Goal: Book appointment/travel/reservation

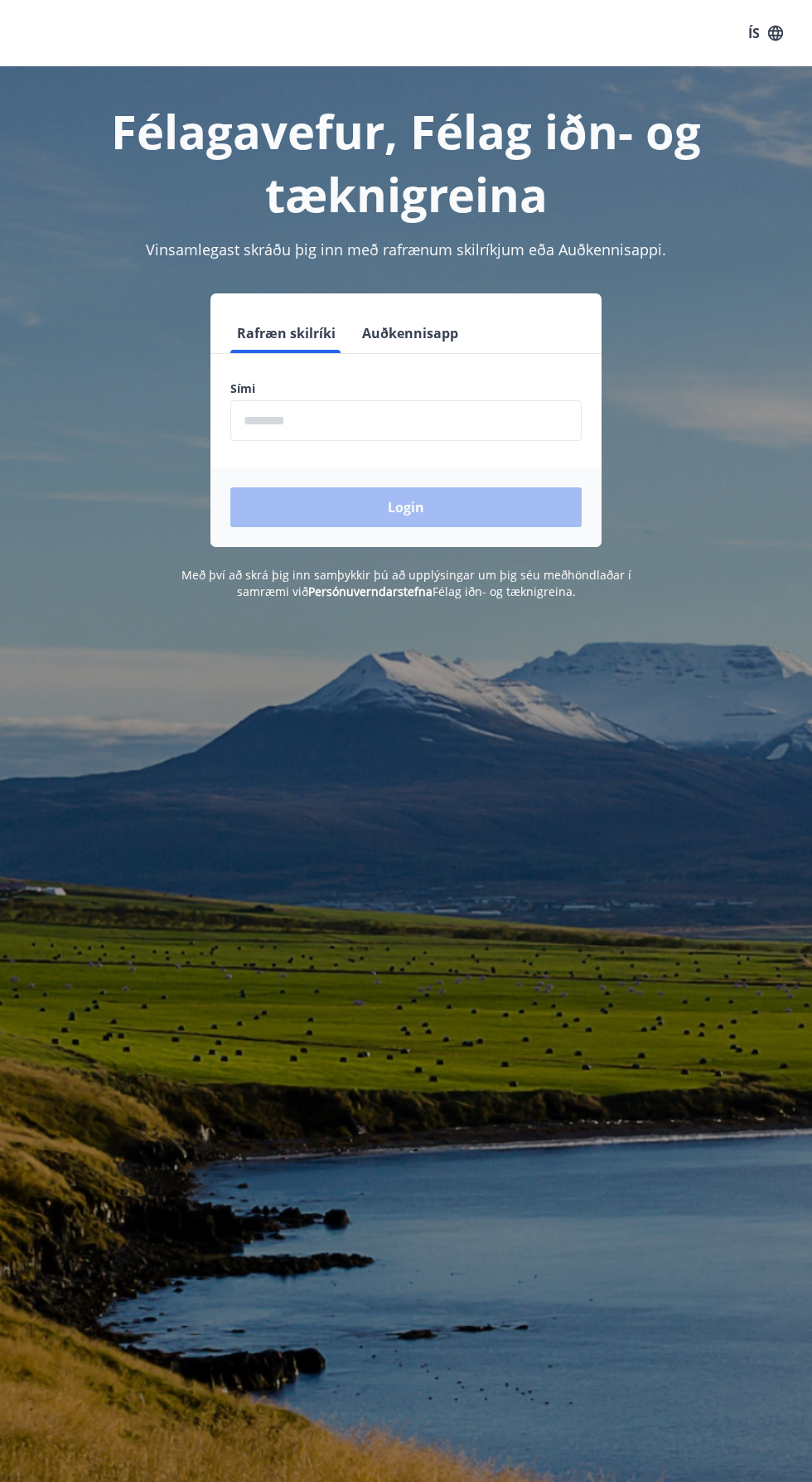
click at [299, 414] on input "phone" at bounding box center [406, 420] width 351 height 41
type input "********"
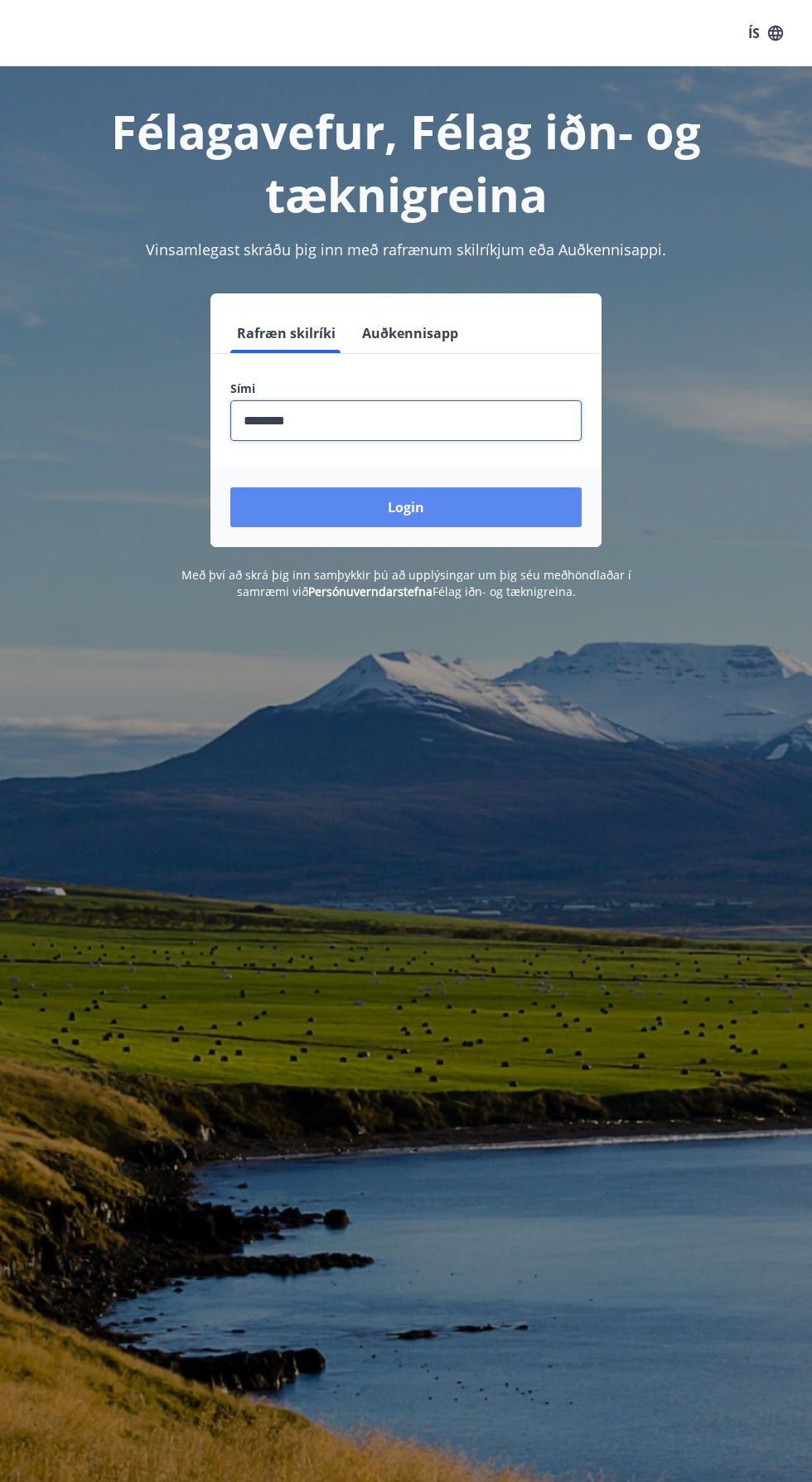
click at [349, 517] on button "Login" at bounding box center [406, 507] width 351 height 40
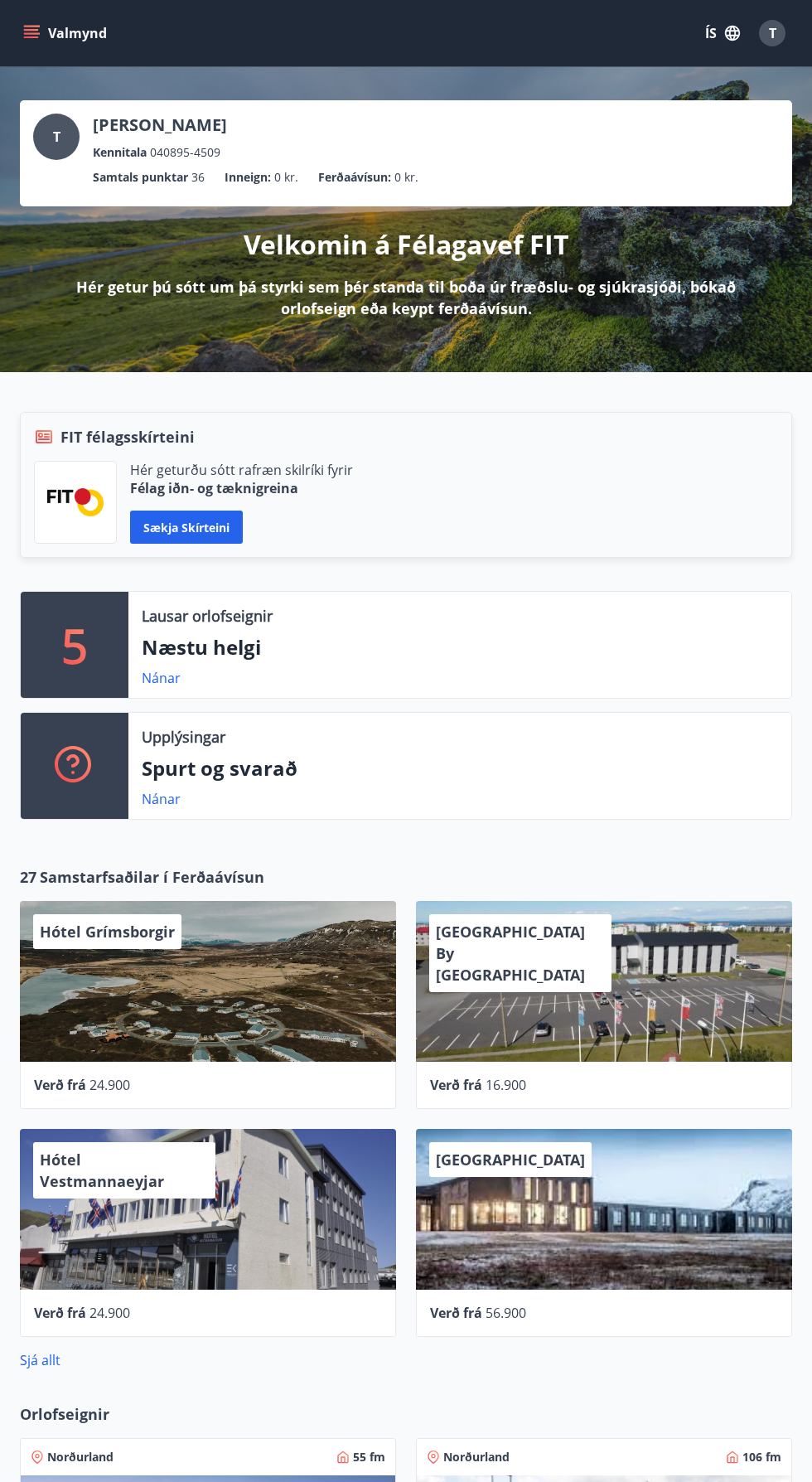
click at [31, 37] on icon "menu" at bounding box center [32, 37] width 15 height 2
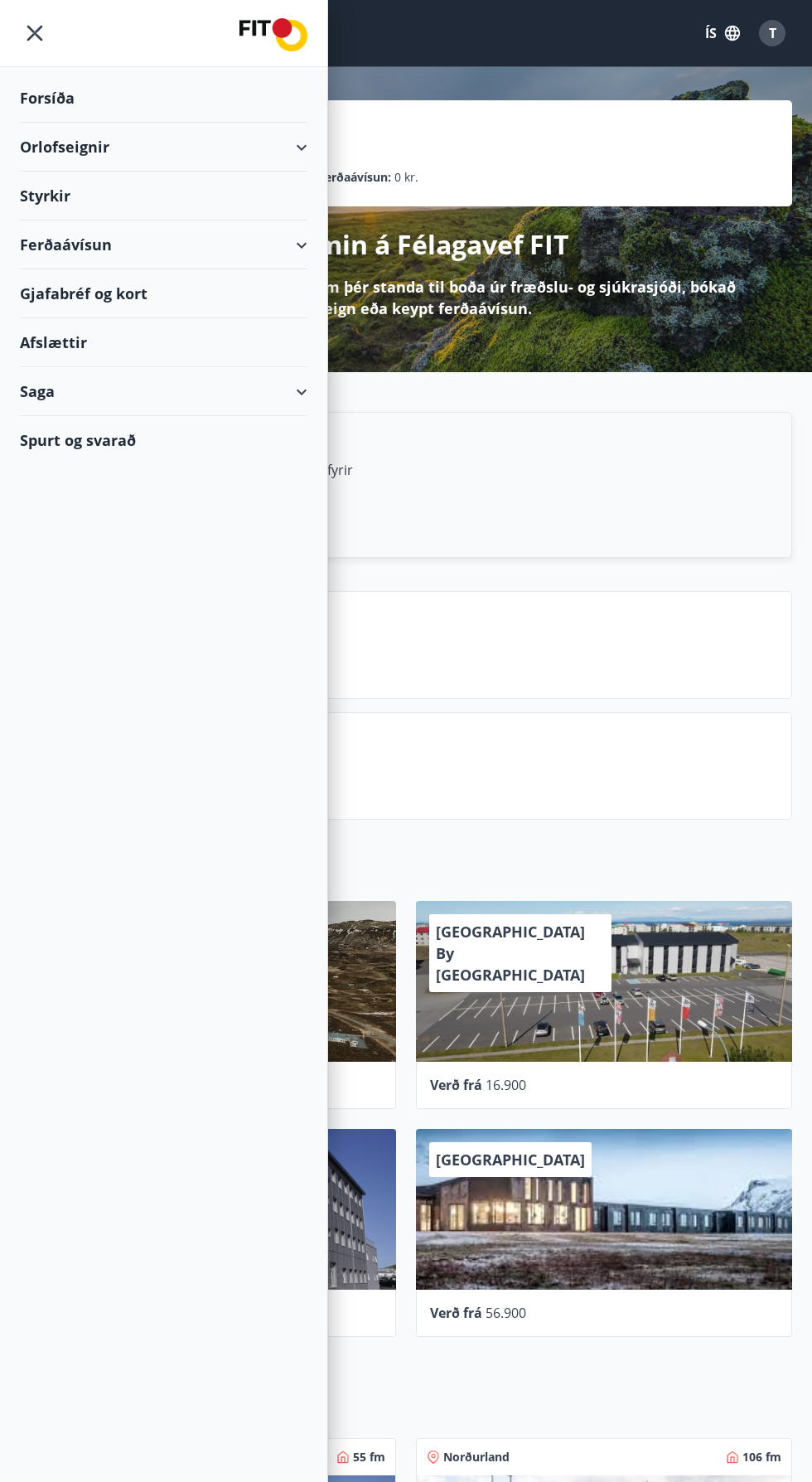
click at [51, 140] on div "Orlofseignir" at bounding box center [164, 147] width 287 height 49
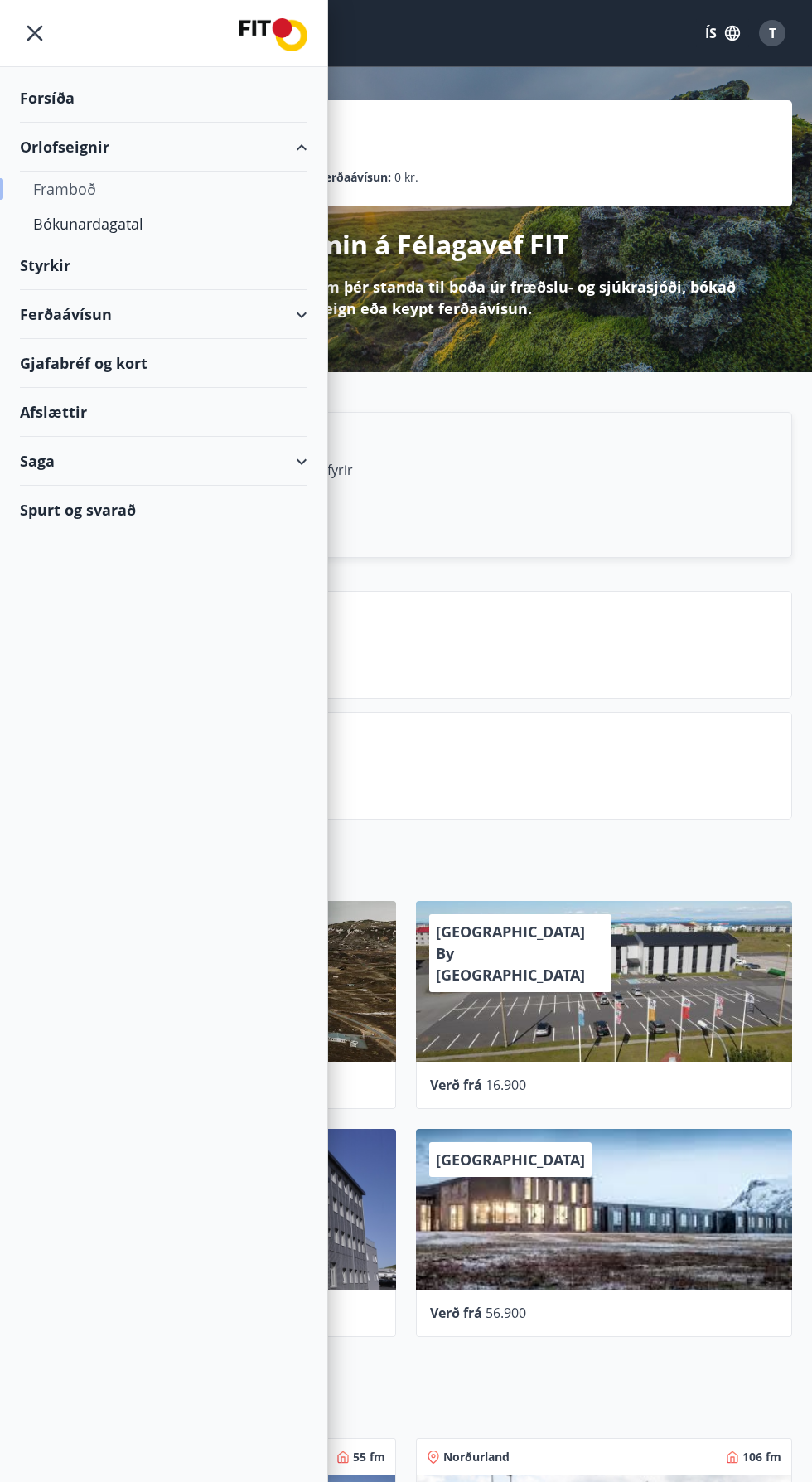
click at [49, 185] on div "Framboð" at bounding box center [164, 189] width 261 height 35
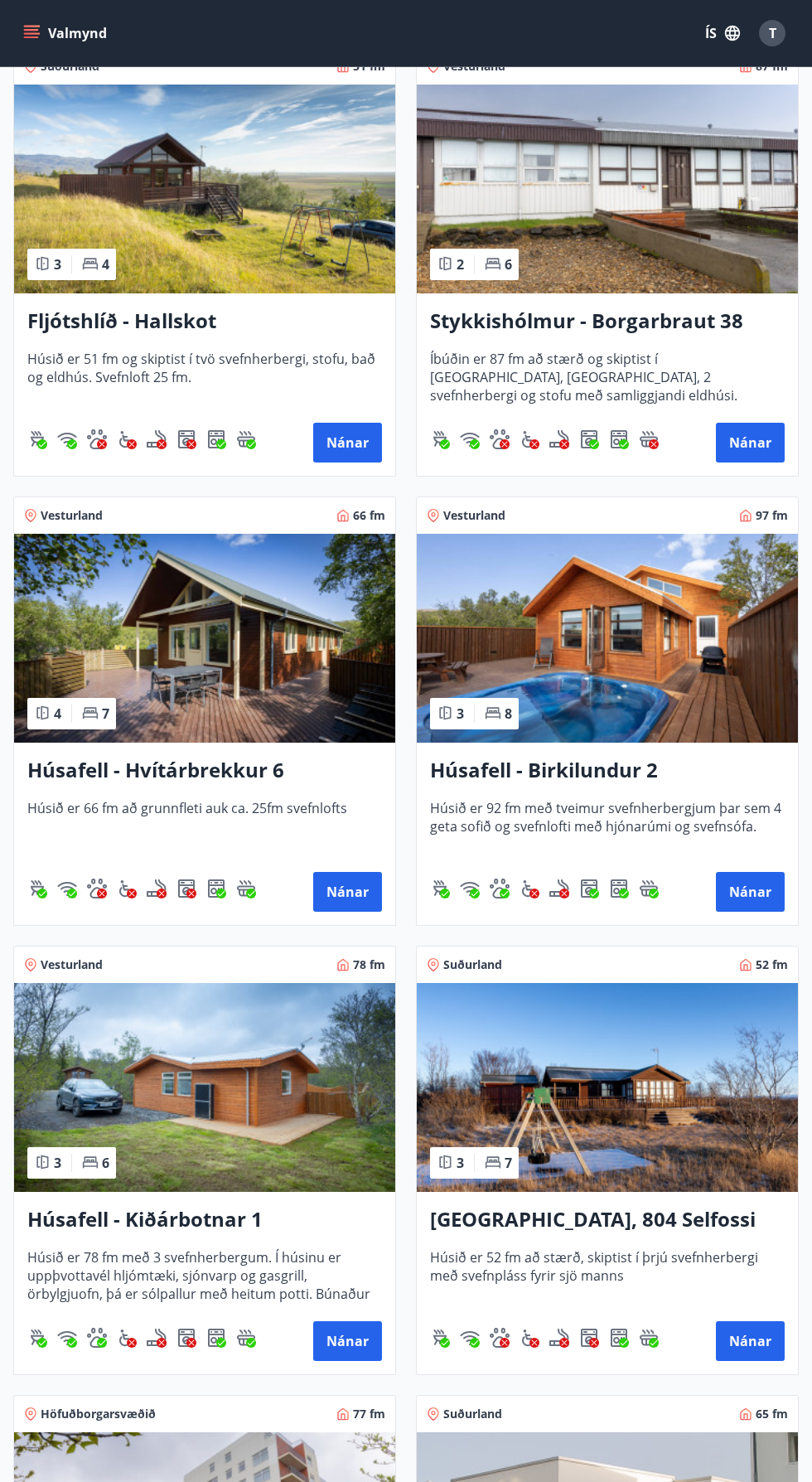
scroll to position [762, 0]
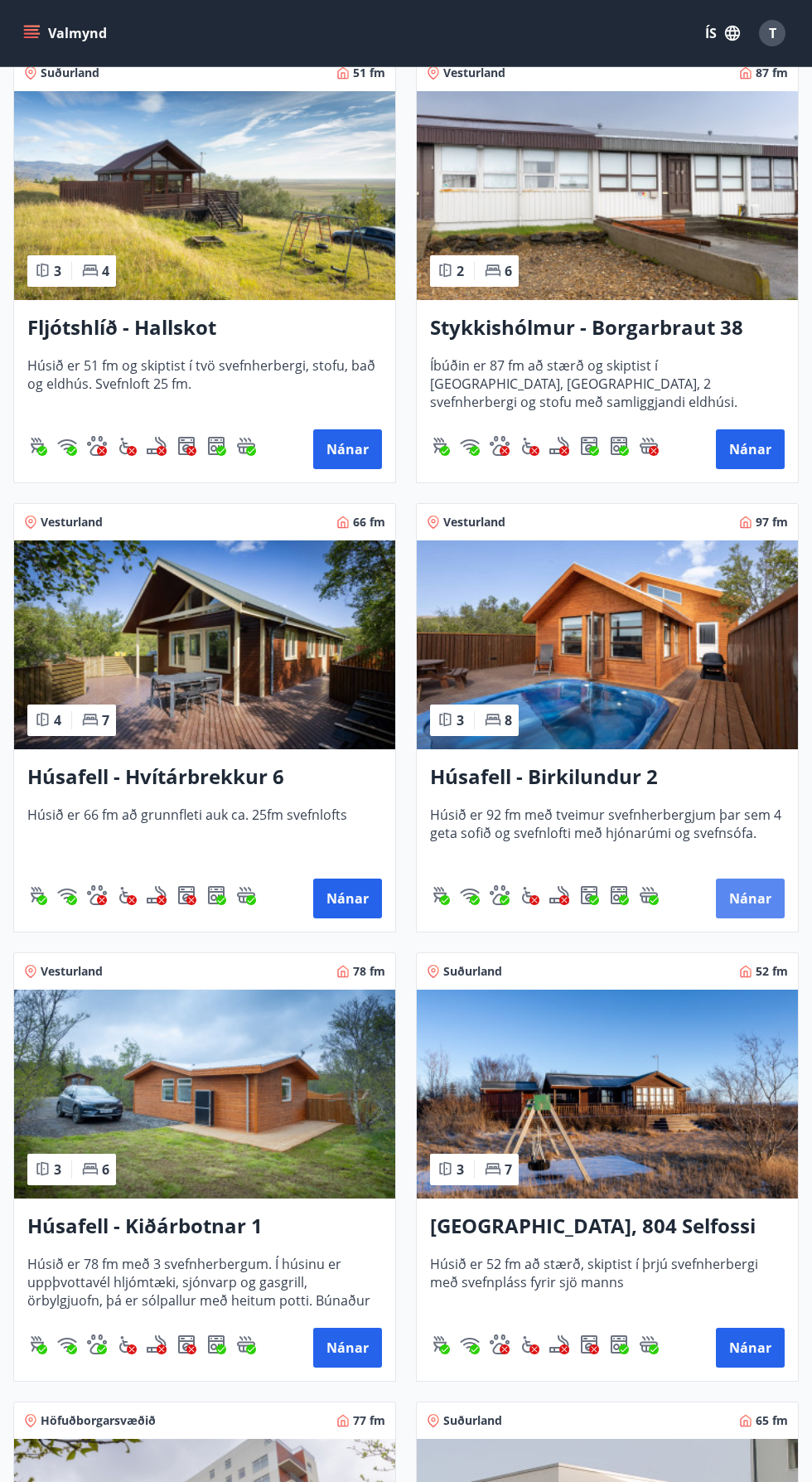
click at [770, 898] on button "Nánar" at bounding box center [750, 898] width 69 height 40
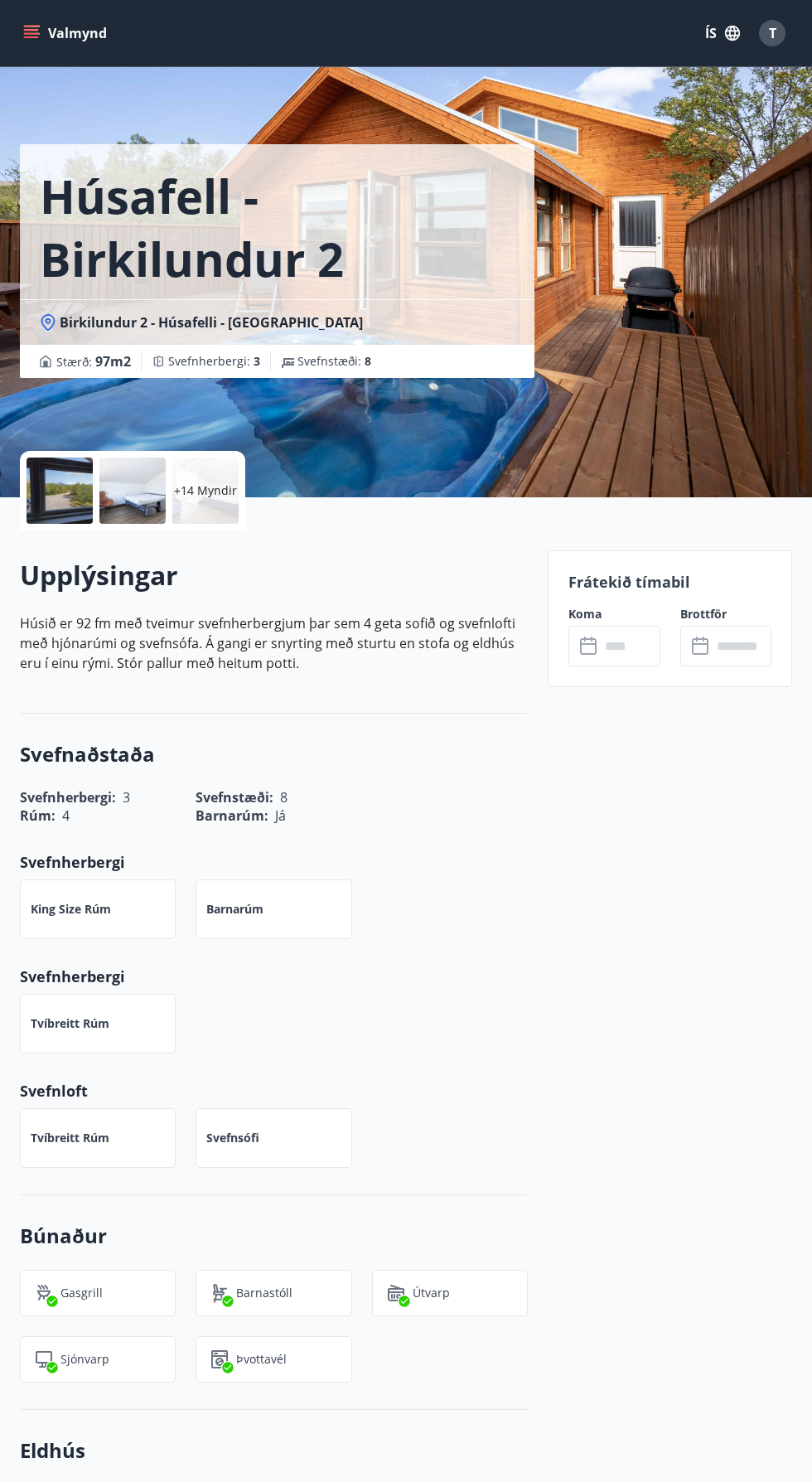
click at [637, 646] on input "text" at bounding box center [630, 646] width 60 height 41
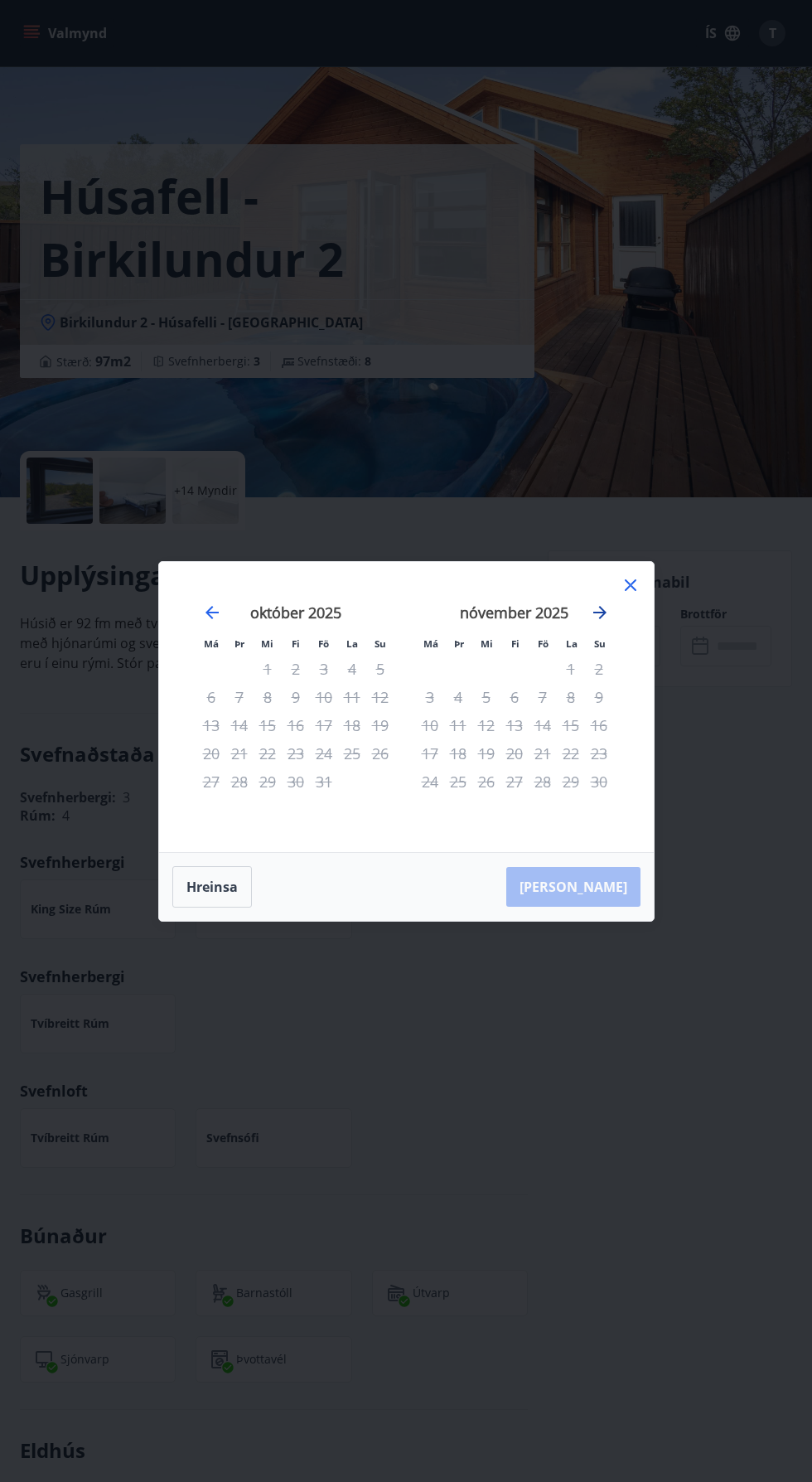
click at [594, 614] on icon "Move forward to switch to the next month." at bounding box center [600, 613] width 20 height 20
click at [648, 601] on div "Má Þr Mi Fi Fö La Su Má Þr Mi Fi Fö La Su [DATE] 1 2 3 4 5 6 7 8 9 10 11 12 13 …" at bounding box center [407, 707] width 495 height 290
click at [624, 579] on icon at bounding box center [631, 585] width 20 height 20
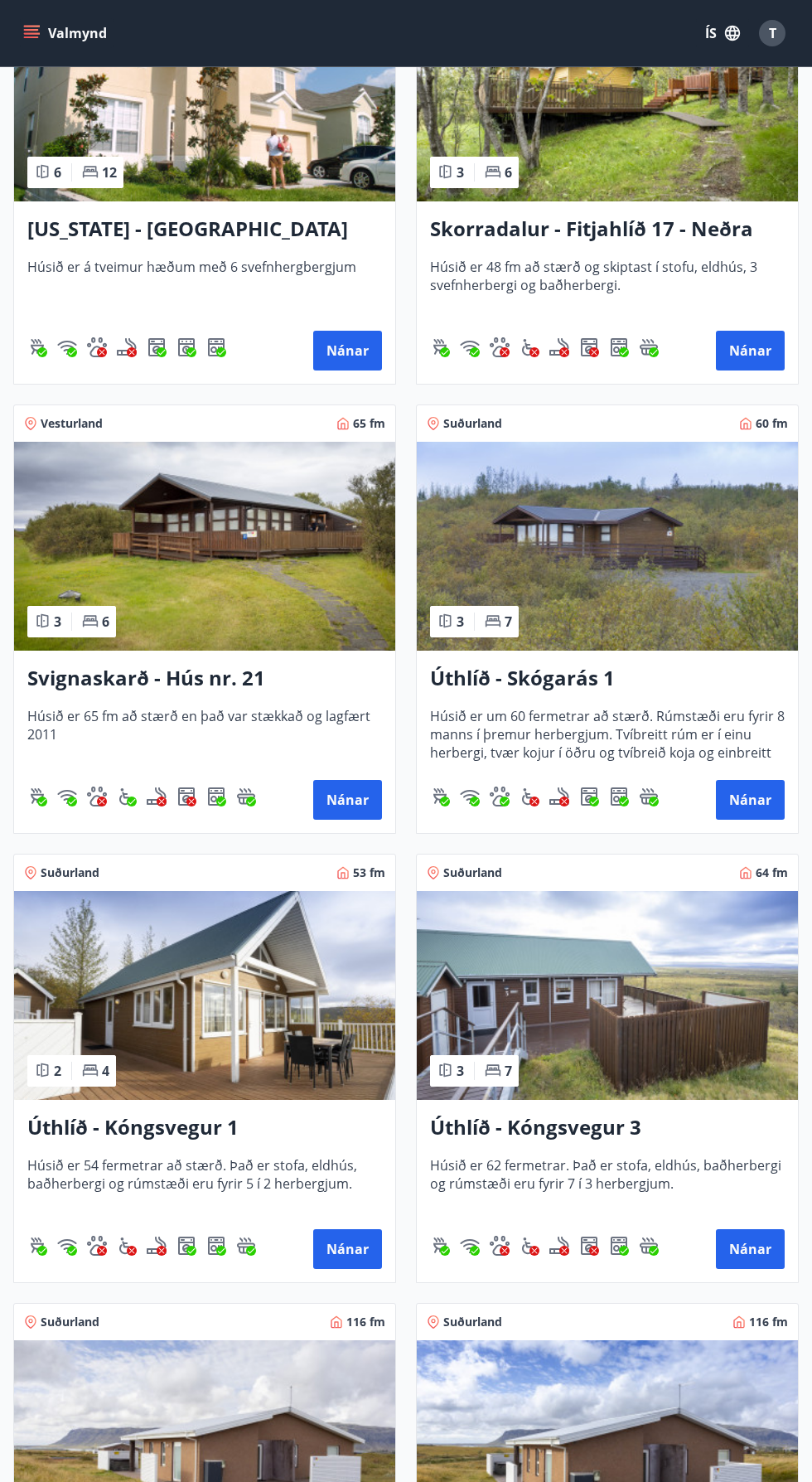
scroll to position [3100, 0]
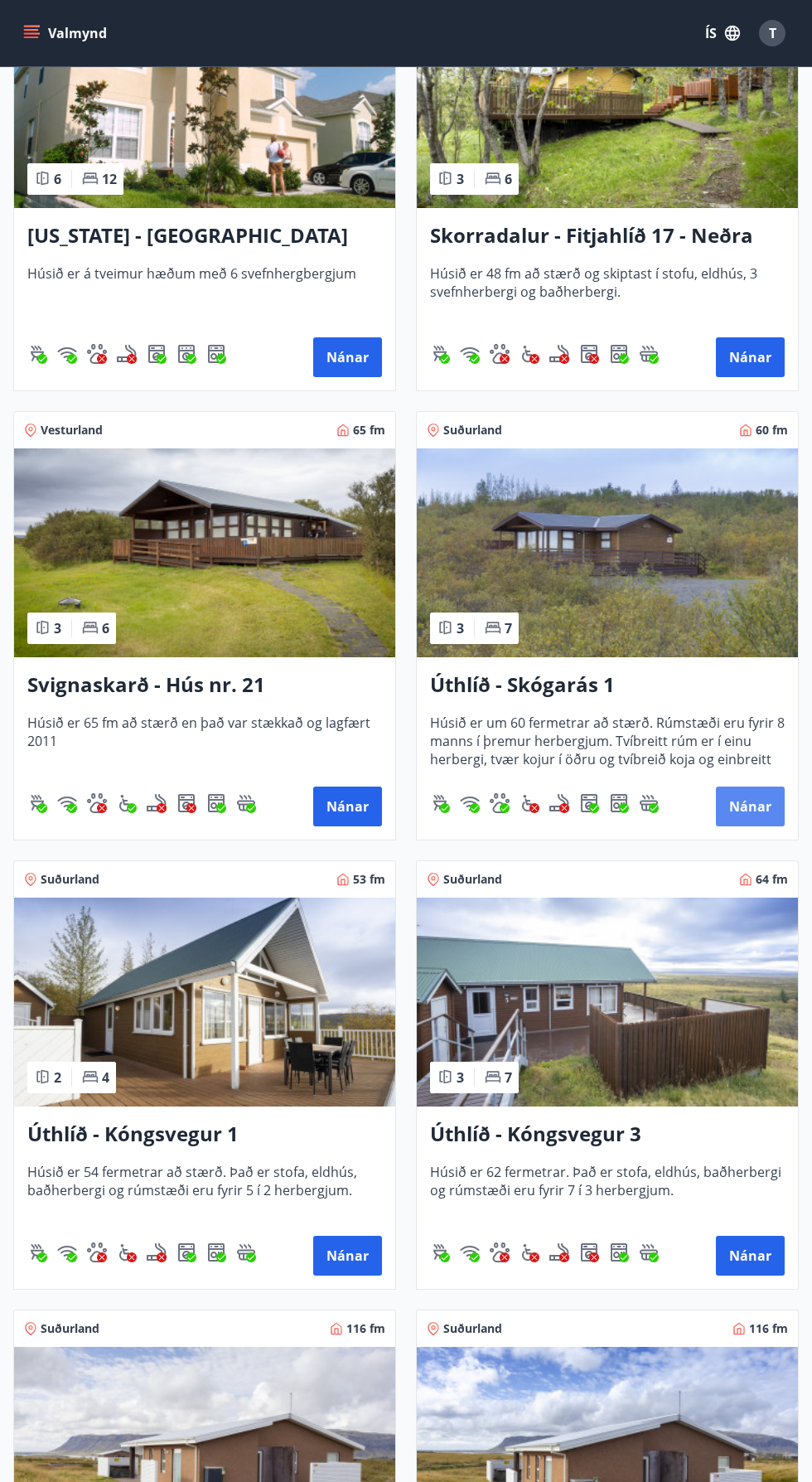
click at [766, 815] on button "Nánar" at bounding box center [750, 806] width 69 height 40
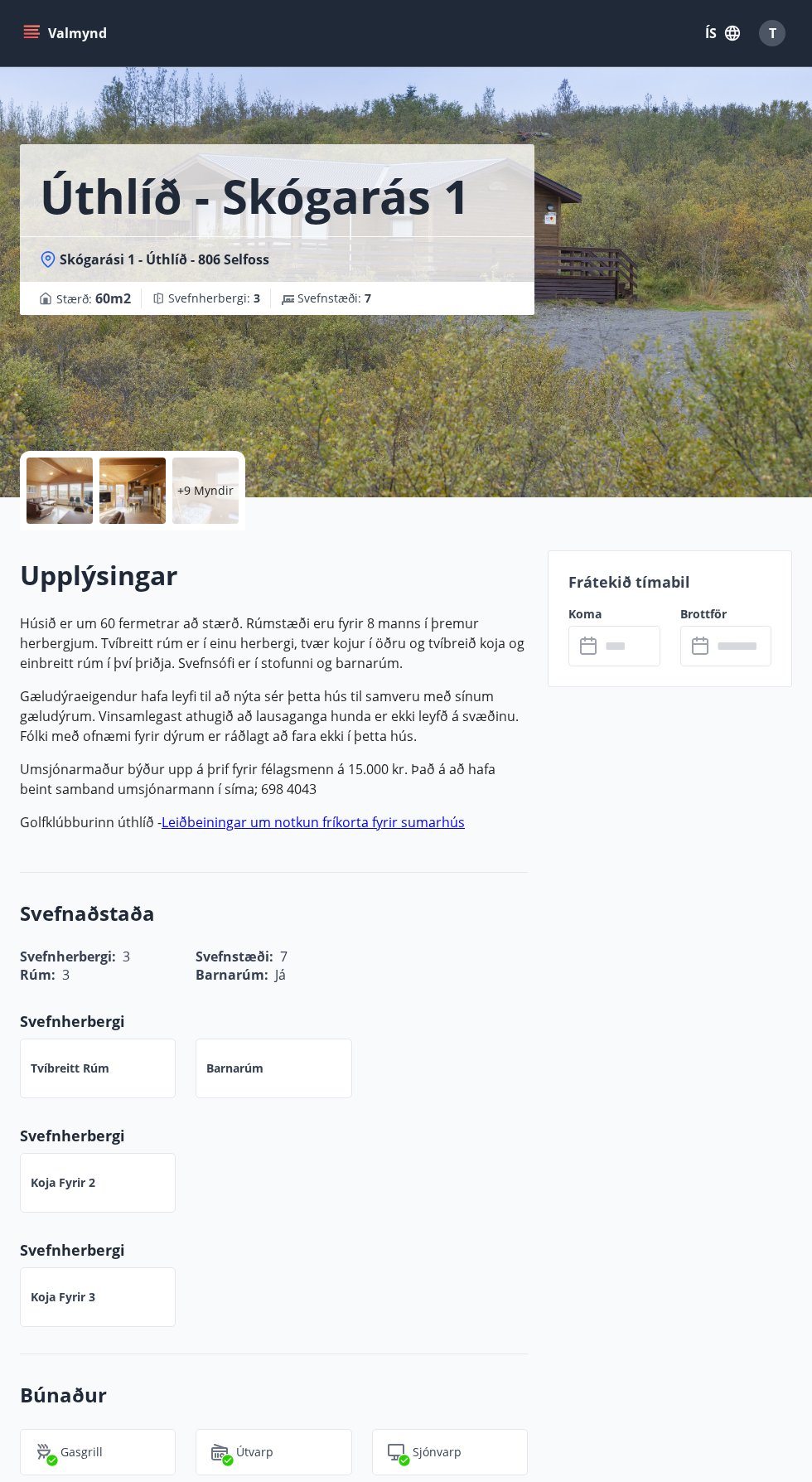
click at [634, 646] on input "text" at bounding box center [630, 646] width 60 height 41
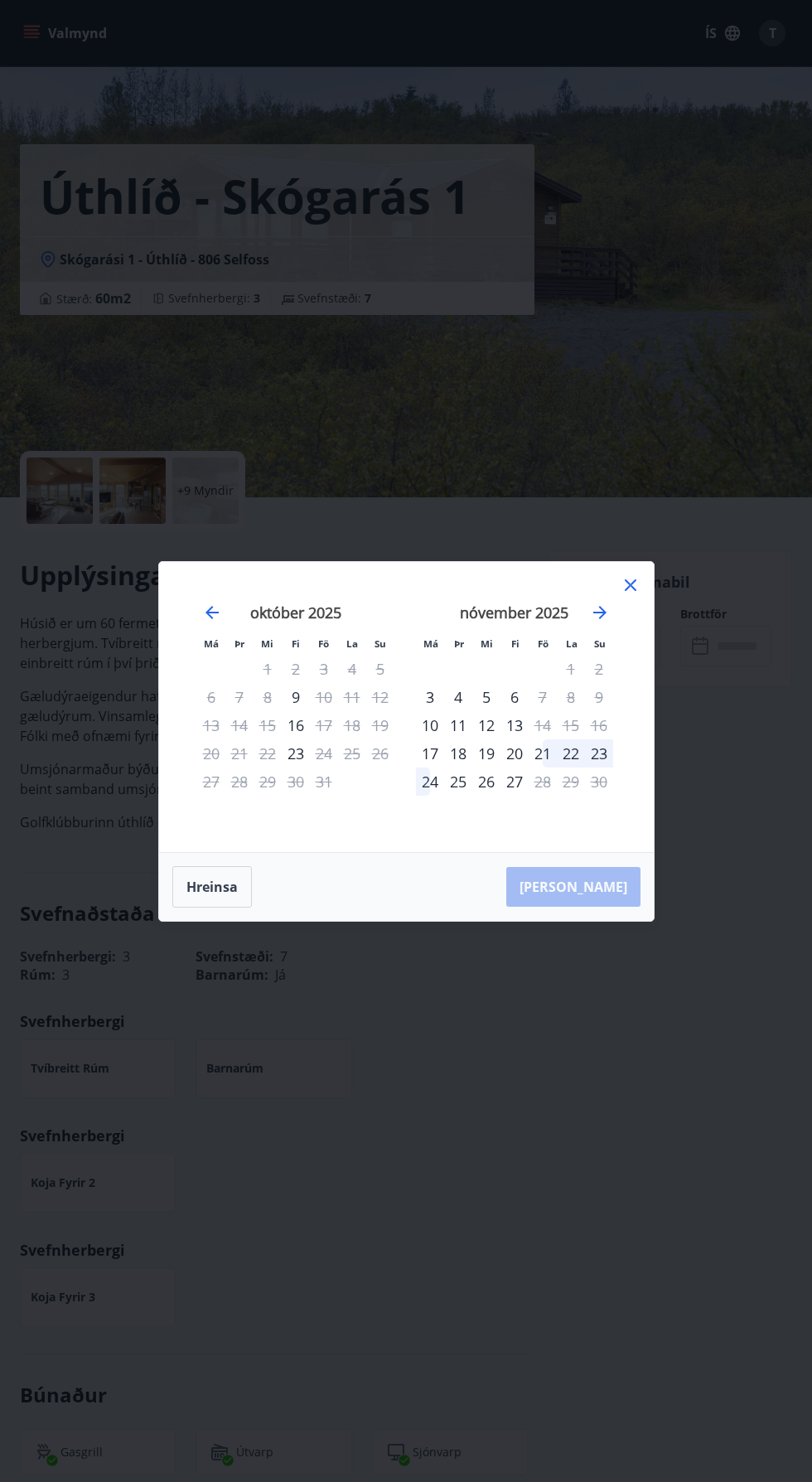
click at [570, 746] on div "22" at bounding box center [571, 753] width 28 height 28
click at [433, 787] on div "24" at bounding box center [430, 781] width 28 height 28
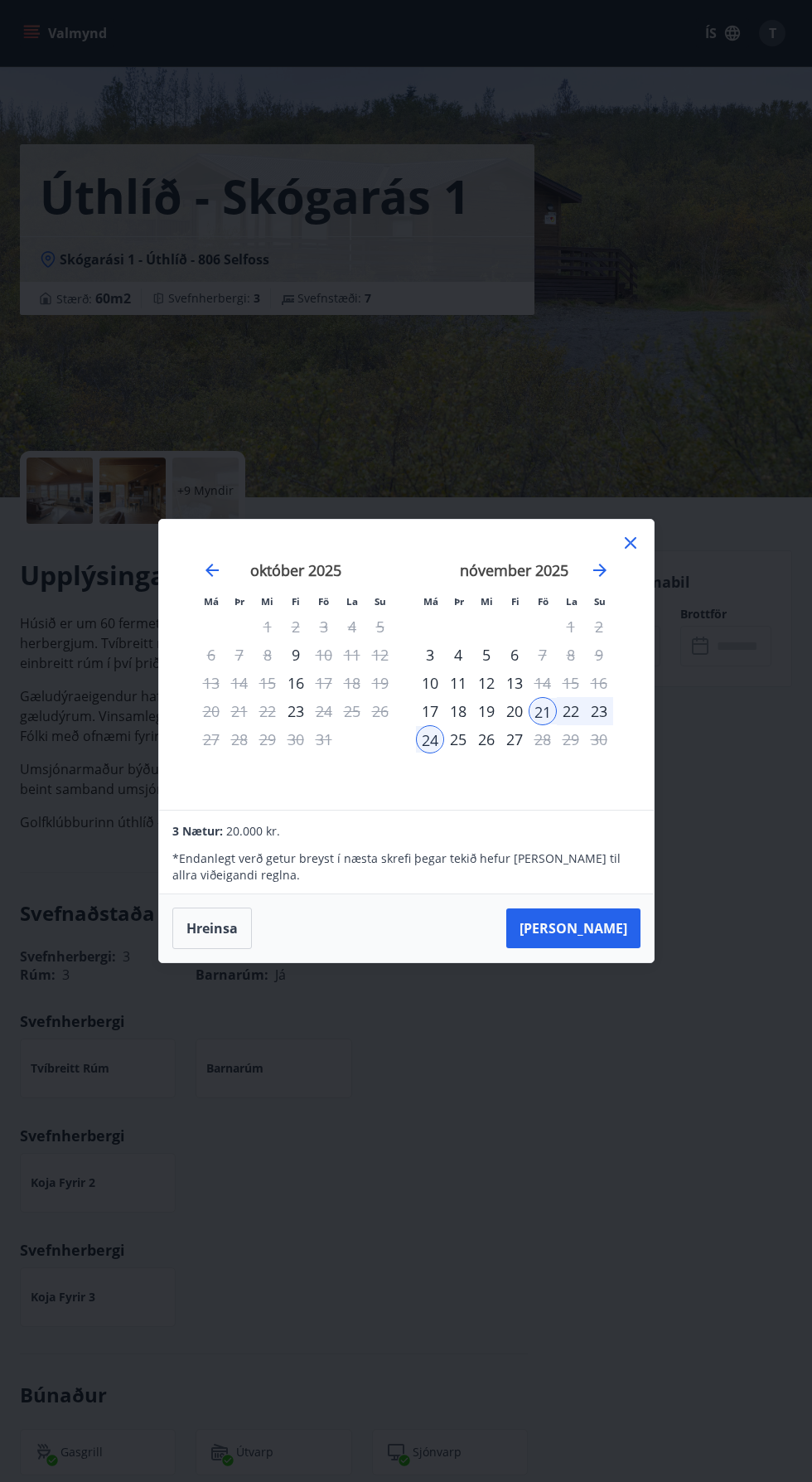
click at [630, 543] on icon at bounding box center [630, 543] width 2 height 2
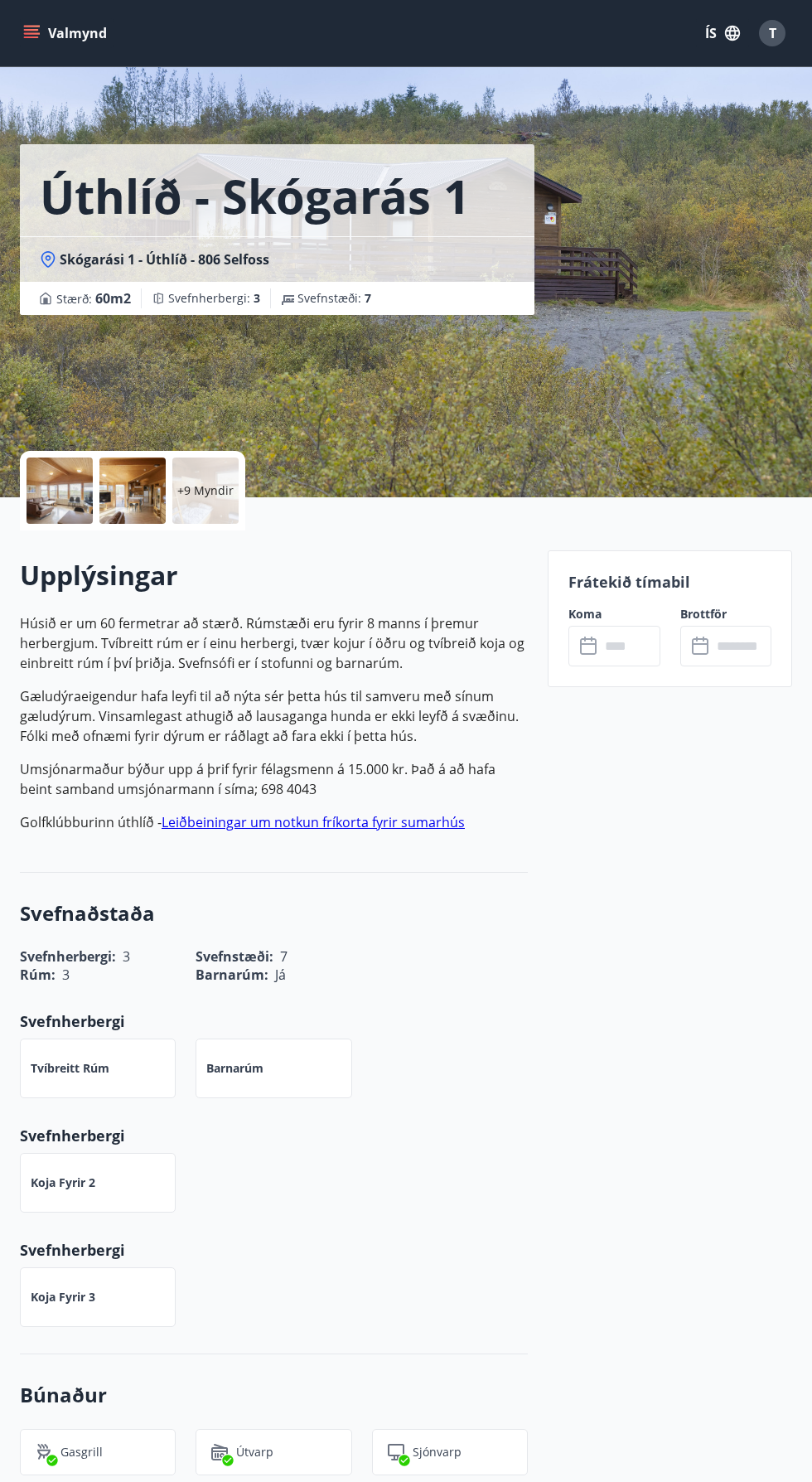
click at [216, 496] on p "+9 Myndir" at bounding box center [206, 491] width 56 height 17
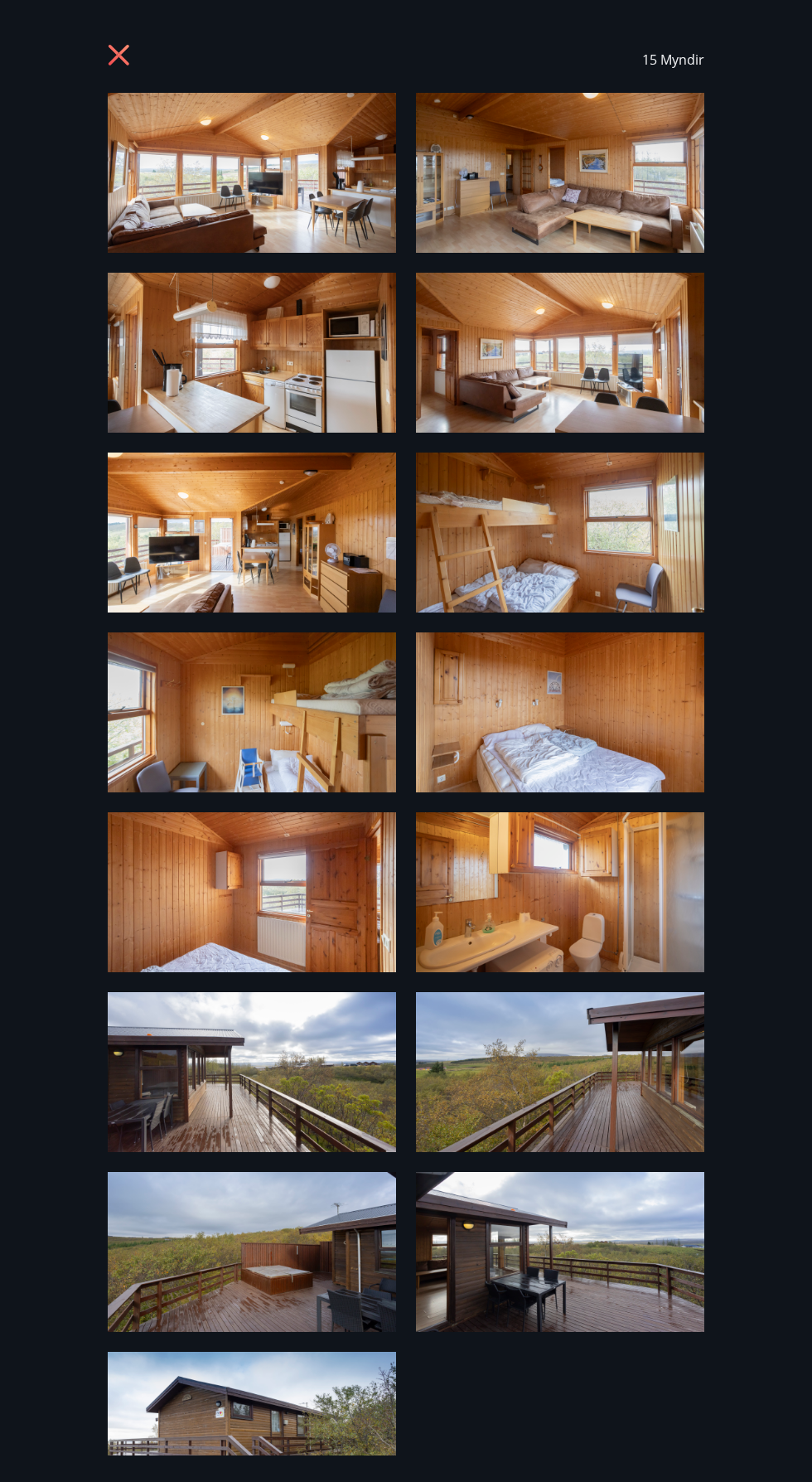
click at [233, 182] on img at bounding box center [252, 173] width 288 height 160
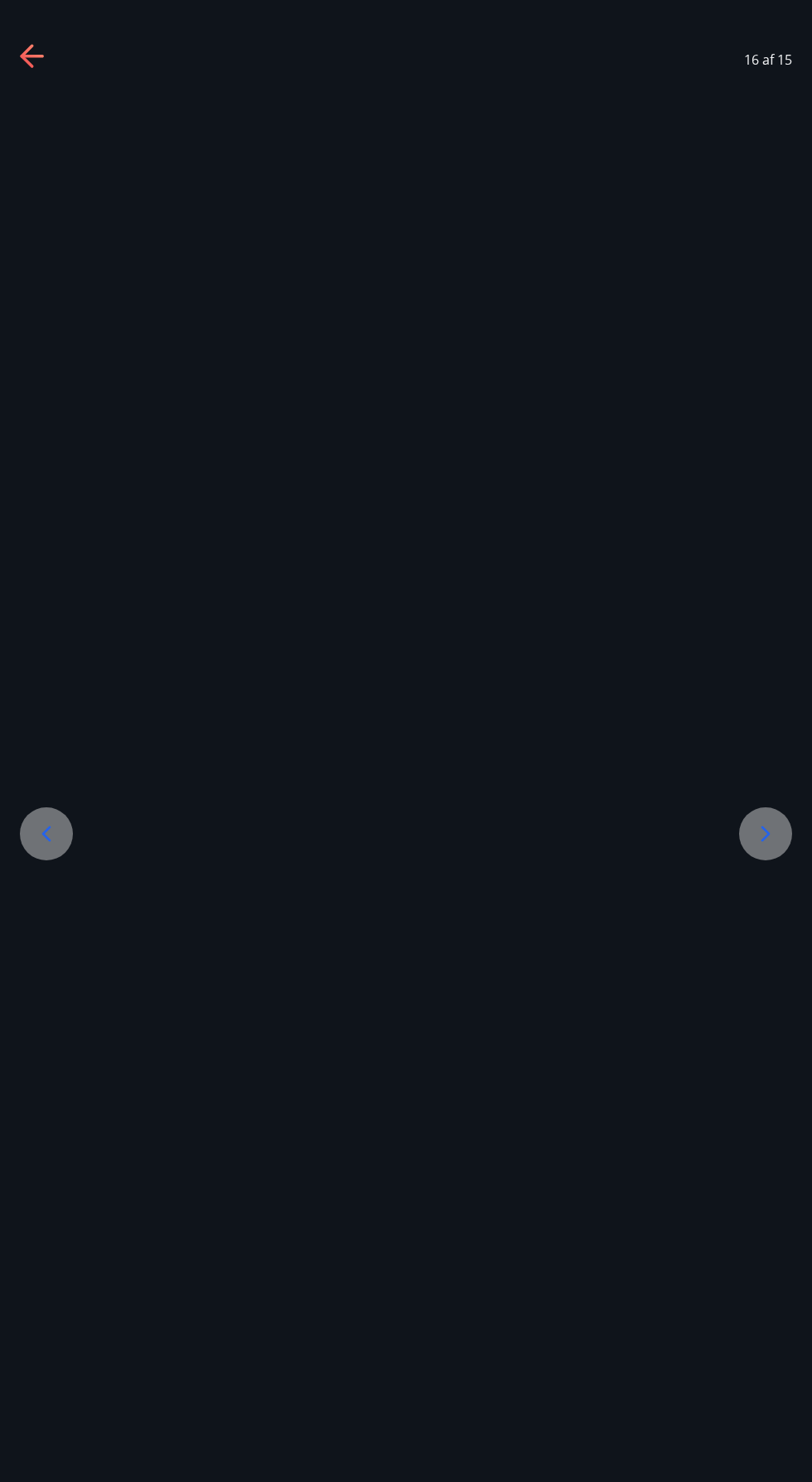
click at [27, 56] on icon at bounding box center [32, 56] width 23 height 3
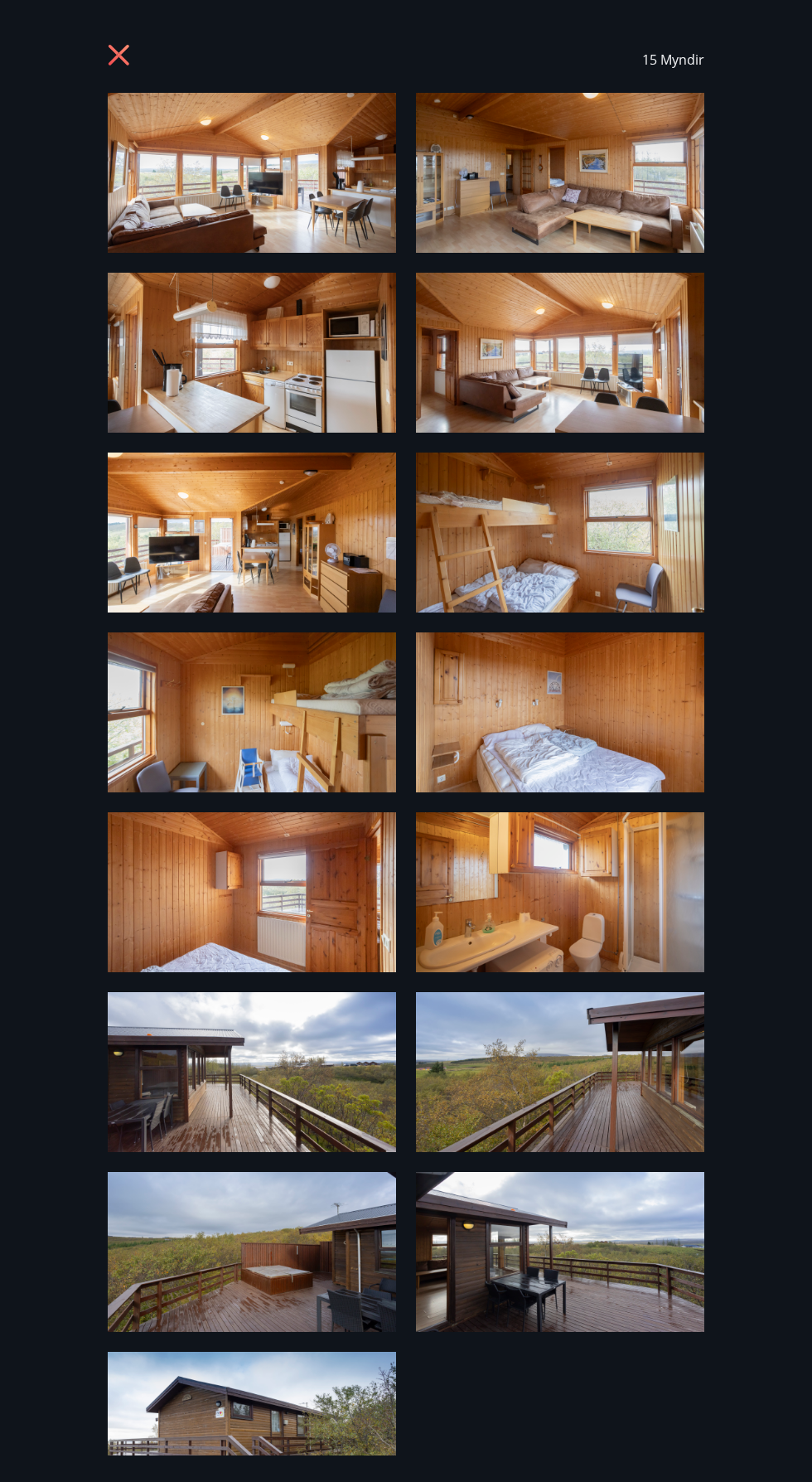
click at [110, 55] on icon at bounding box center [121, 57] width 27 height 27
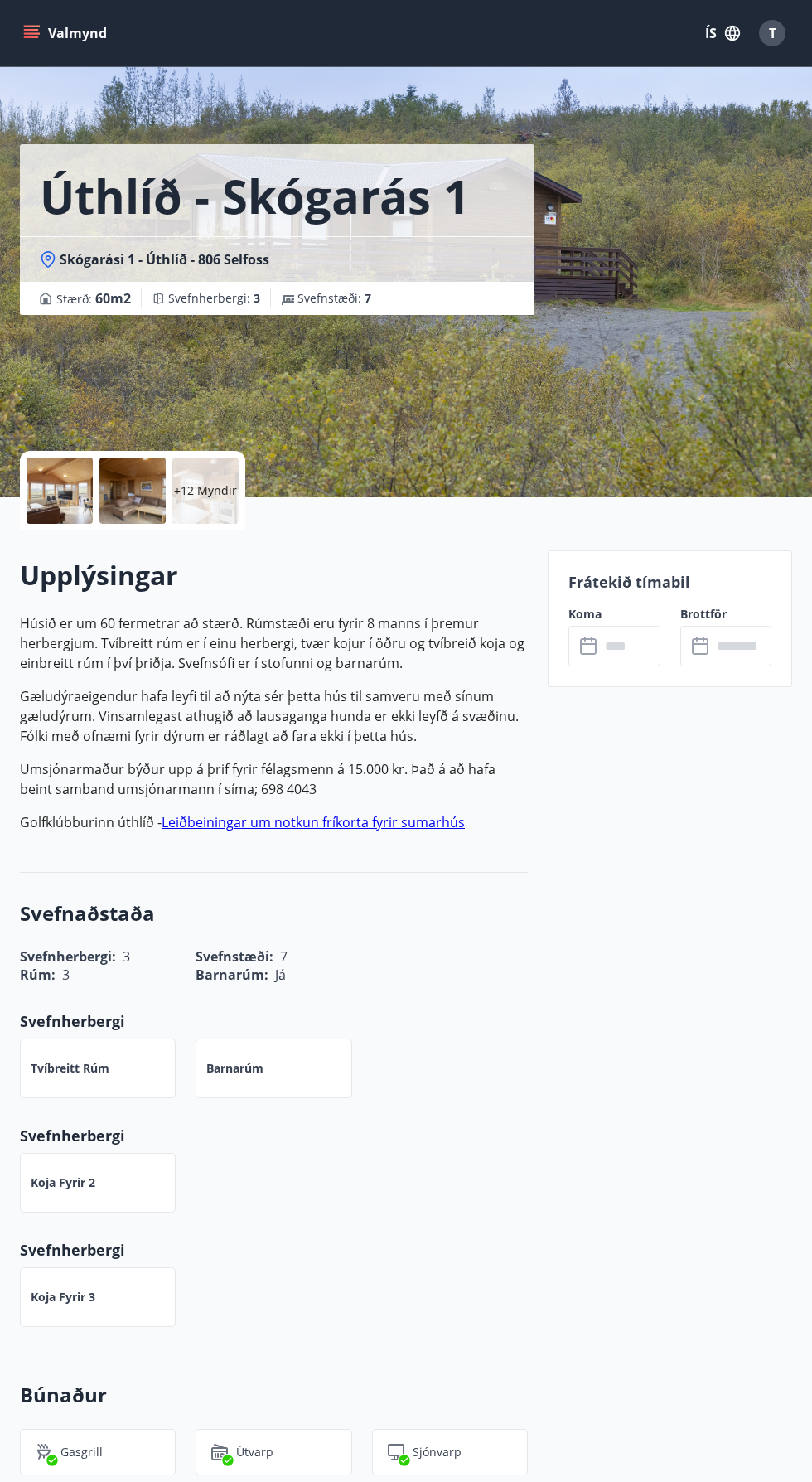
click at [98, 40] on button "Valmynd" at bounding box center [66, 33] width 94 height 30
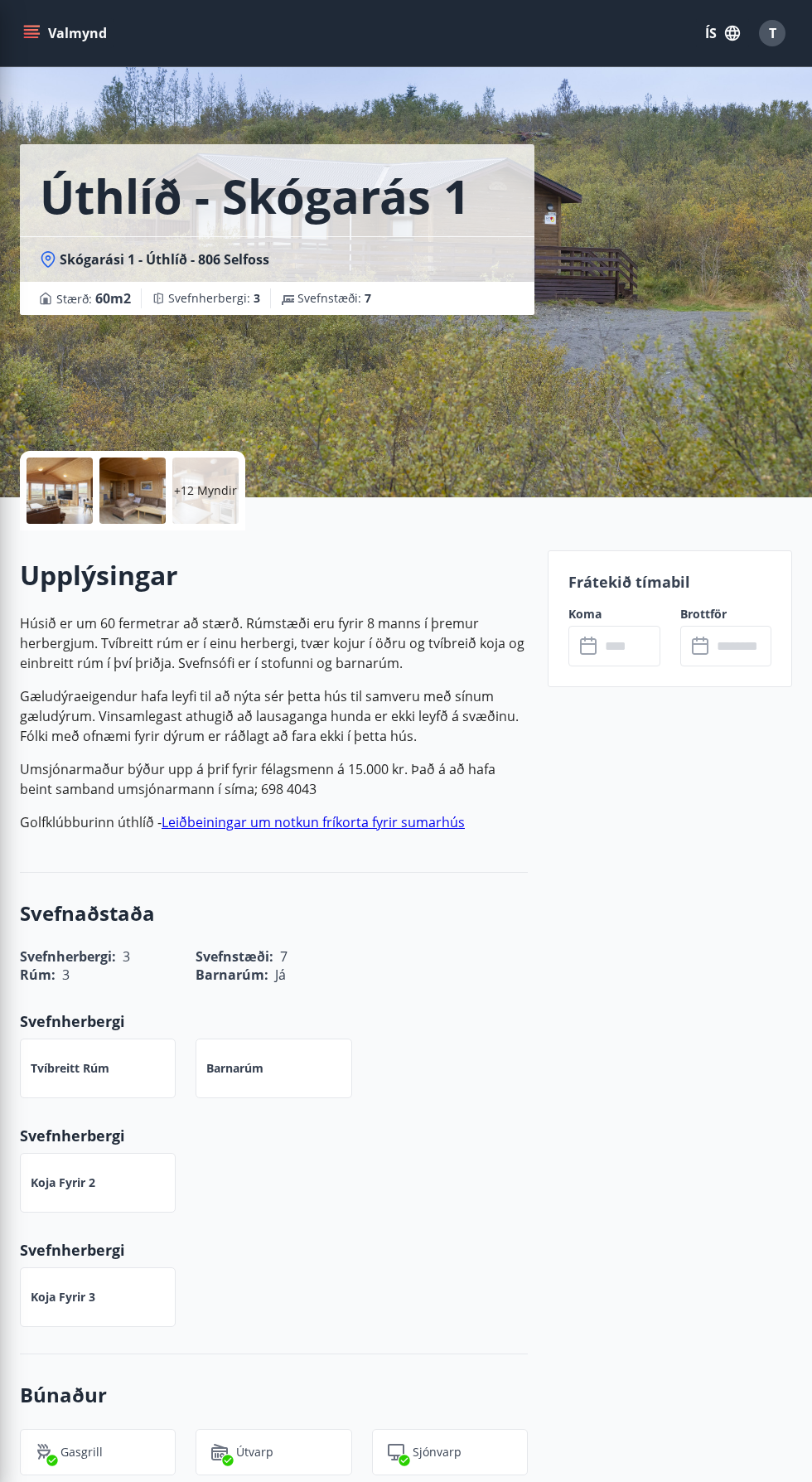
click at [438, 418] on div "Úthlíð - Skógarás 1 Skógarási 1 - Úthlíð - 806 Selfoss Stærð : 60 m2 Svefnherbe…" at bounding box center [277, 248] width 515 height 497
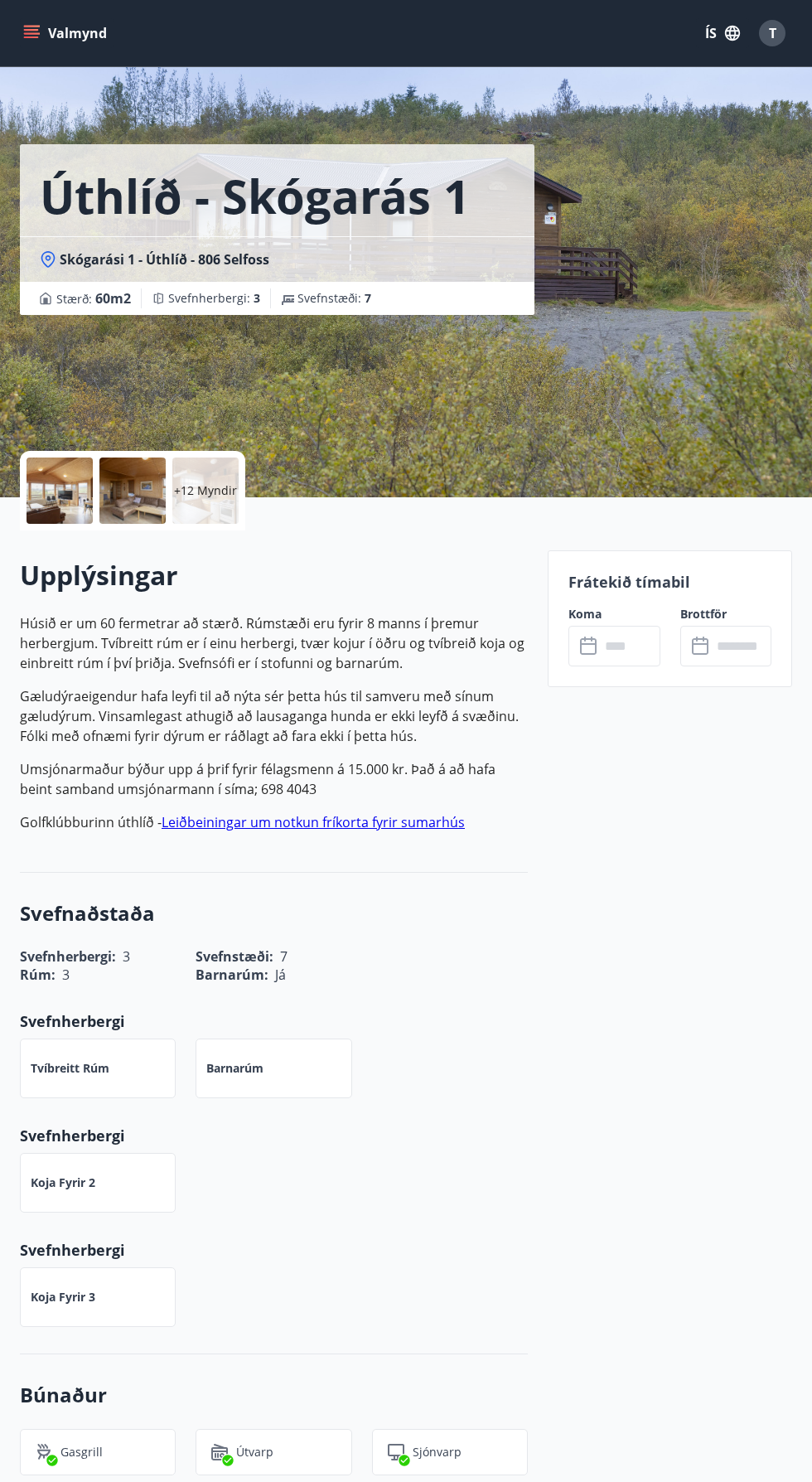
click at [625, 646] on input "text" at bounding box center [630, 646] width 60 height 41
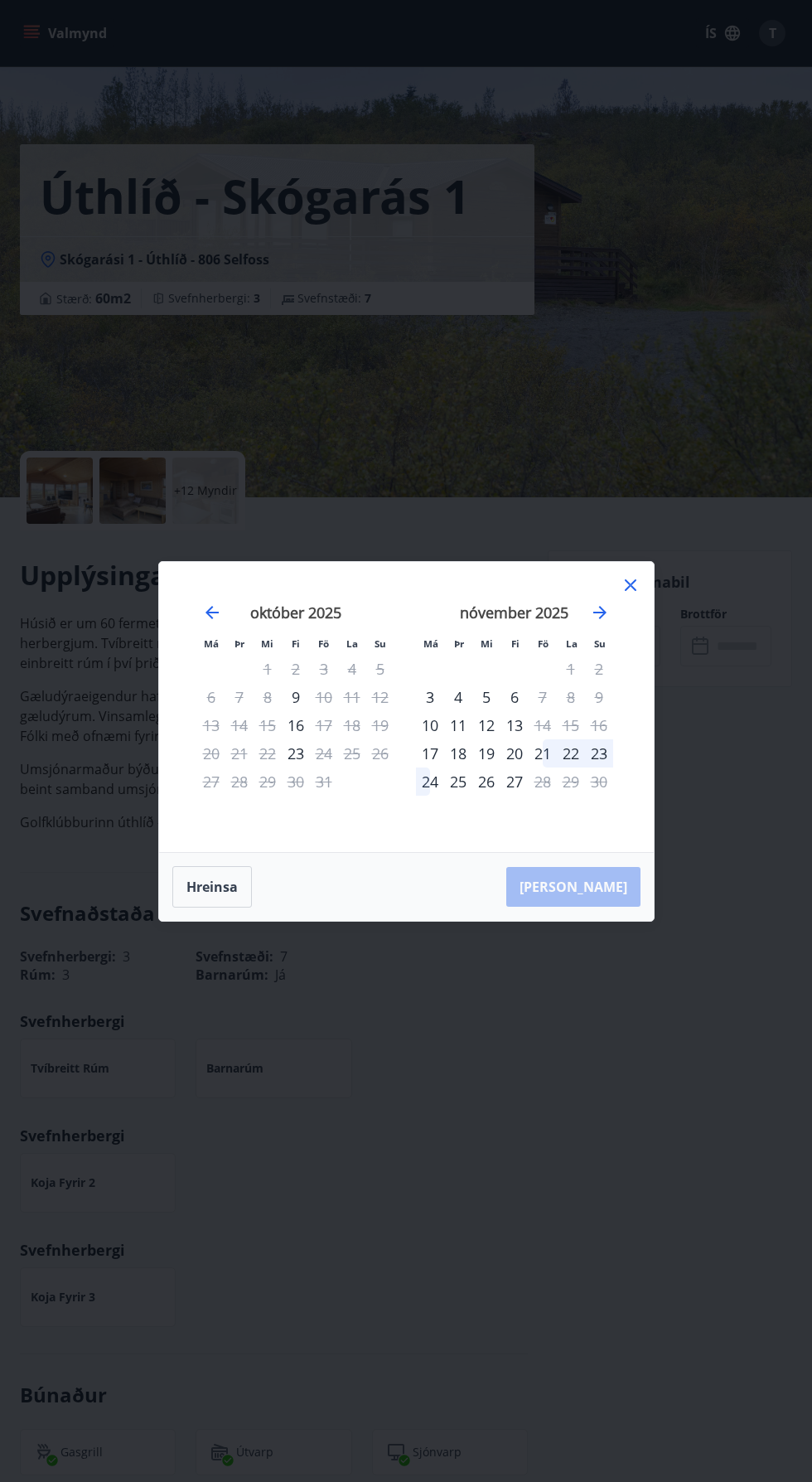
click at [294, 725] on div "16" at bounding box center [296, 725] width 28 height 28
click at [323, 724] on div "17" at bounding box center [324, 725] width 28 height 28
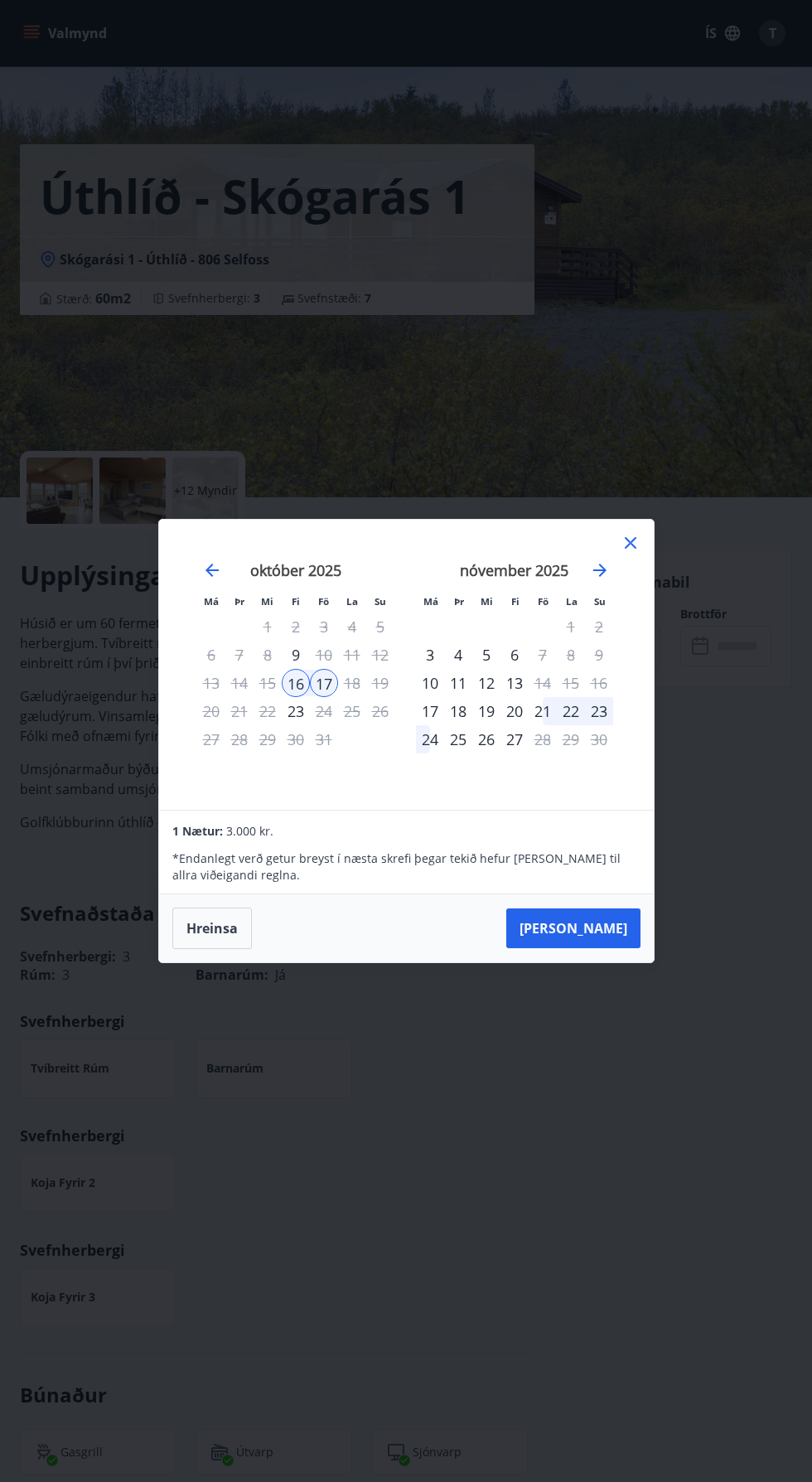
click at [632, 541] on icon at bounding box center [631, 543] width 12 height 12
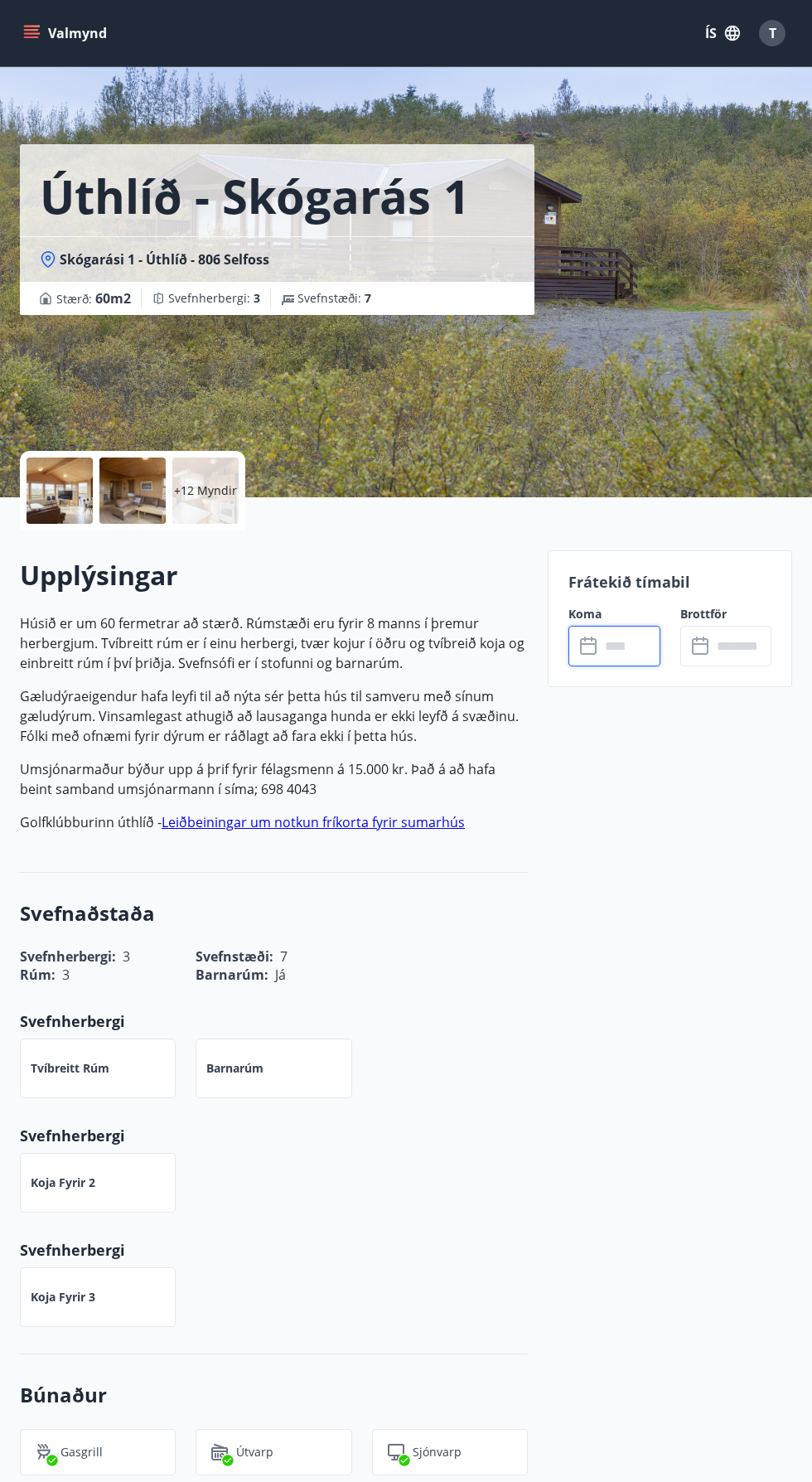
click at [613, 643] on input "text" at bounding box center [630, 646] width 60 height 41
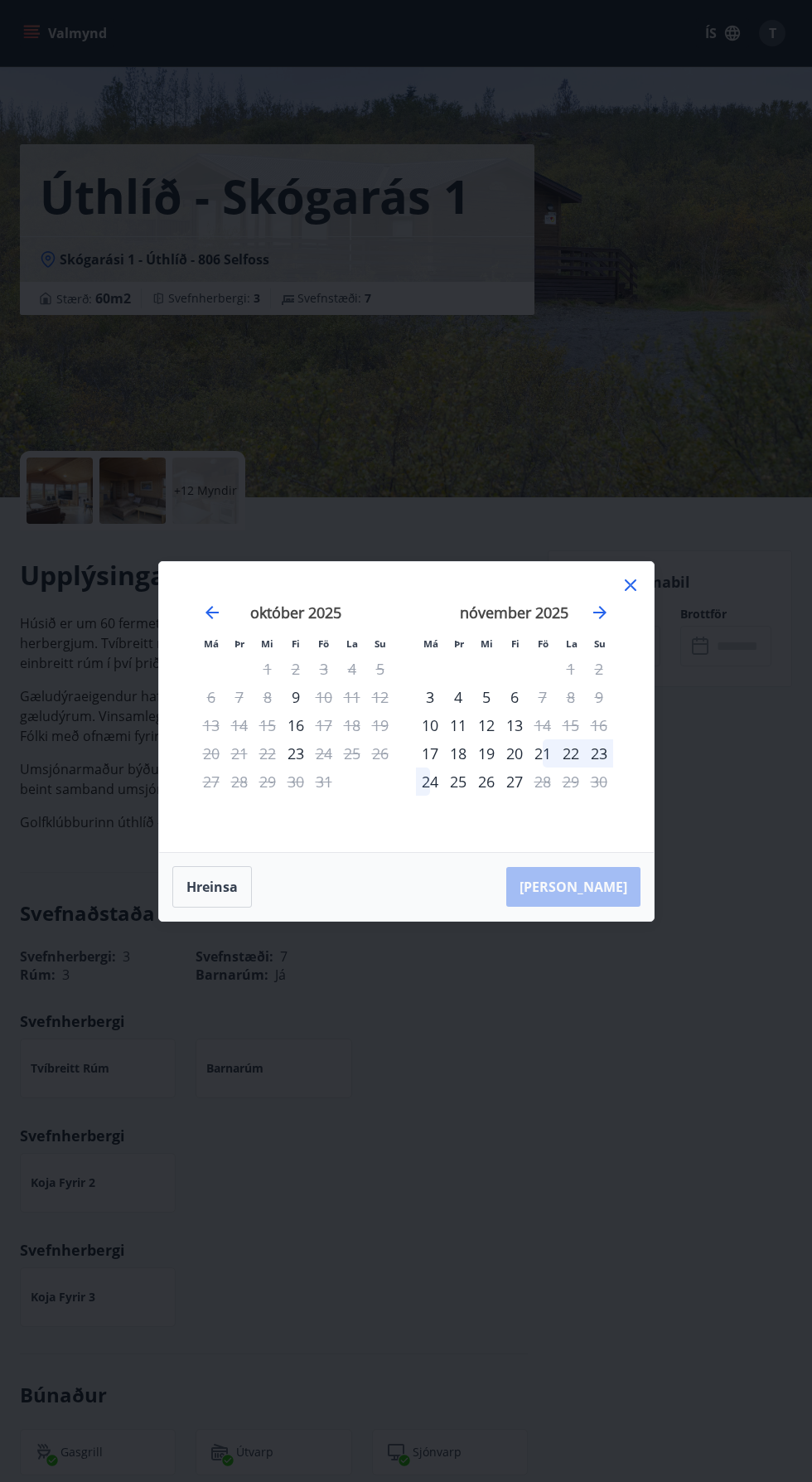
click at [546, 754] on div "21" at bounding box center [543, 753] width 28 height 28
click at [423, 785] on div "24" at bounding box center [430, 781] width 28 height 28
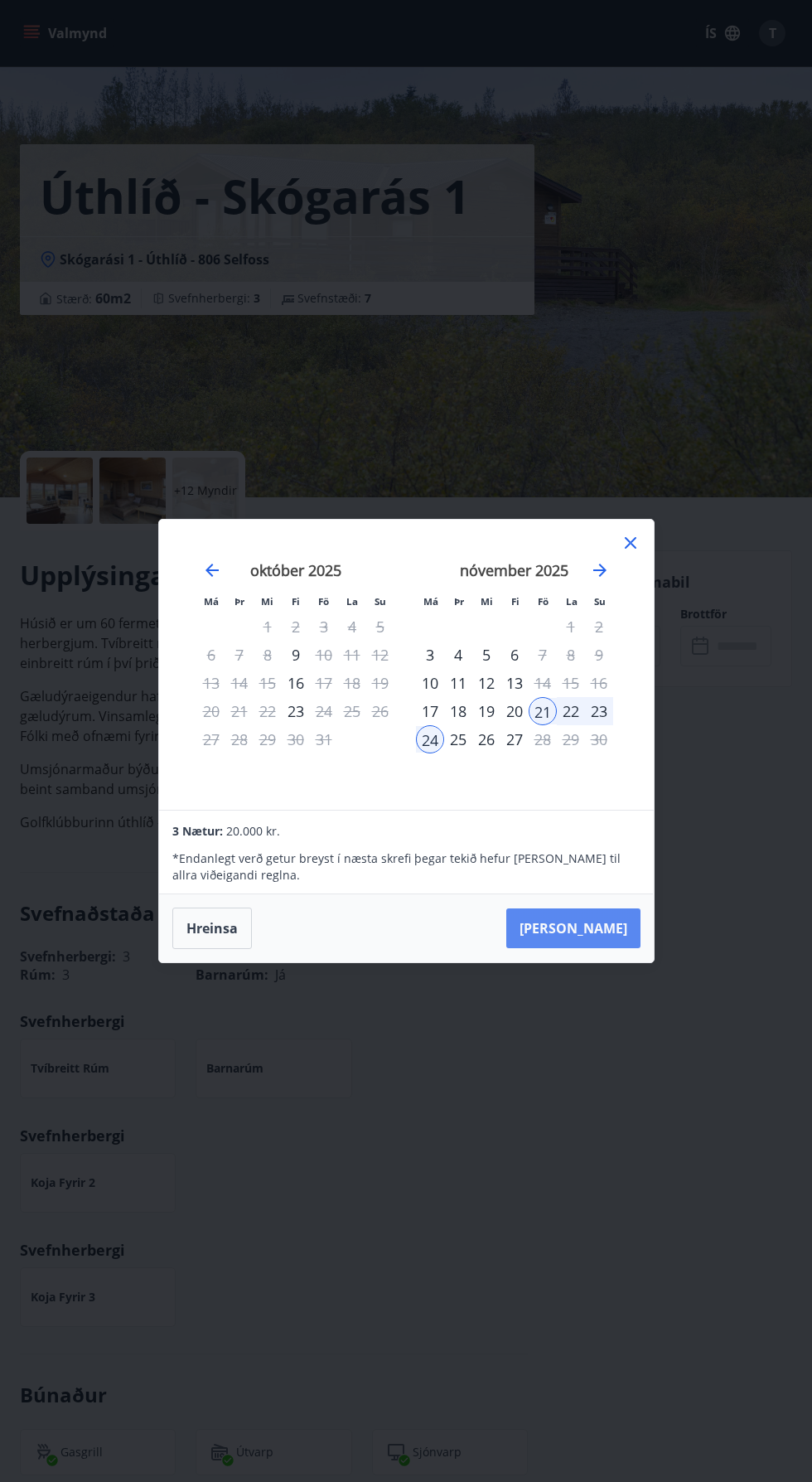
click at [623, 934] on button "[PERSON_NAME]" at bounding box center [574, 928] width 135 height 40
click at [613, 937] on button "[PERSON_NAME]" at bounding box center [574, 928] width 135 height 40
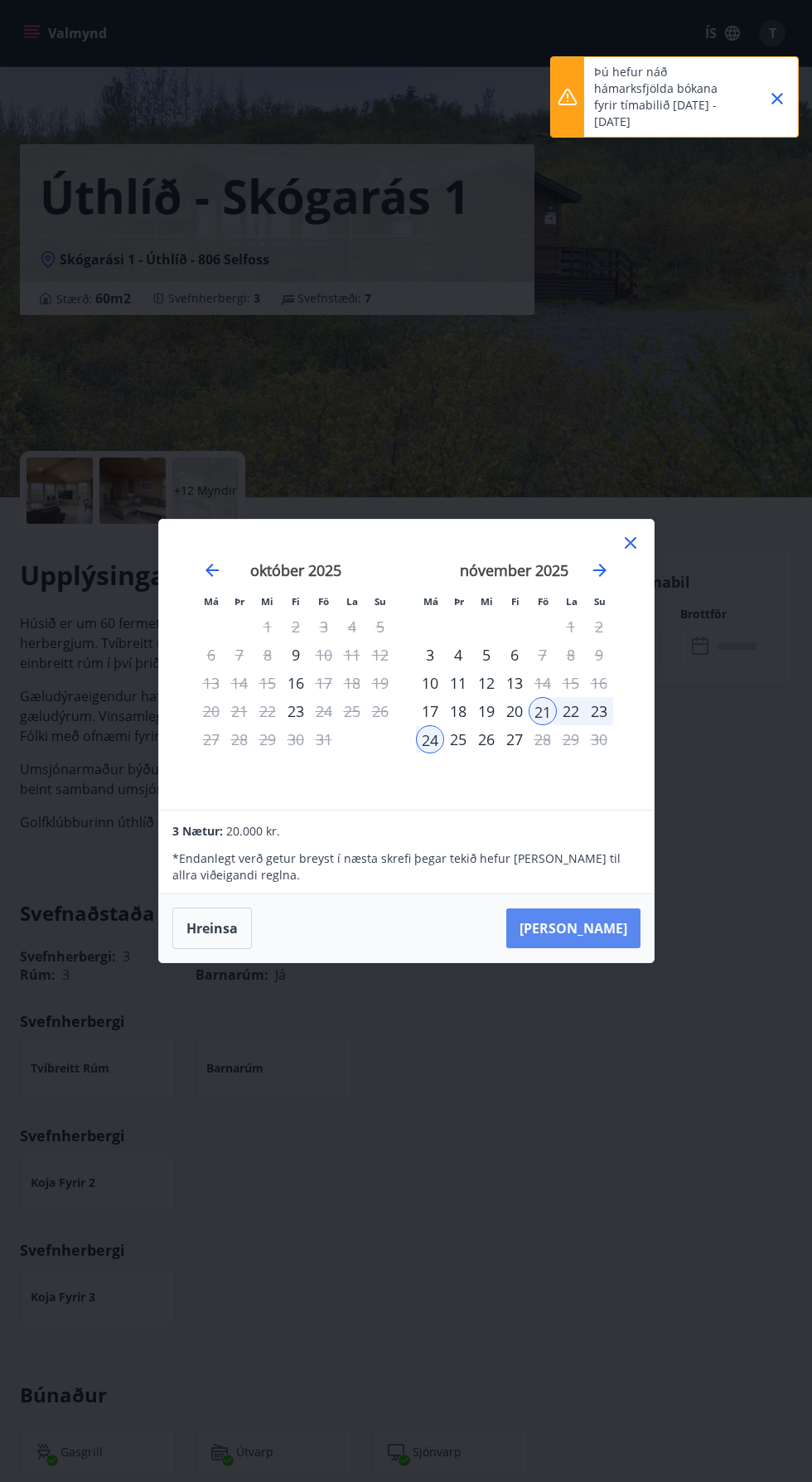
click at [604, 929] on button "[PERSON_NAME]" at bounding box center [574, 928] width 135 height 40
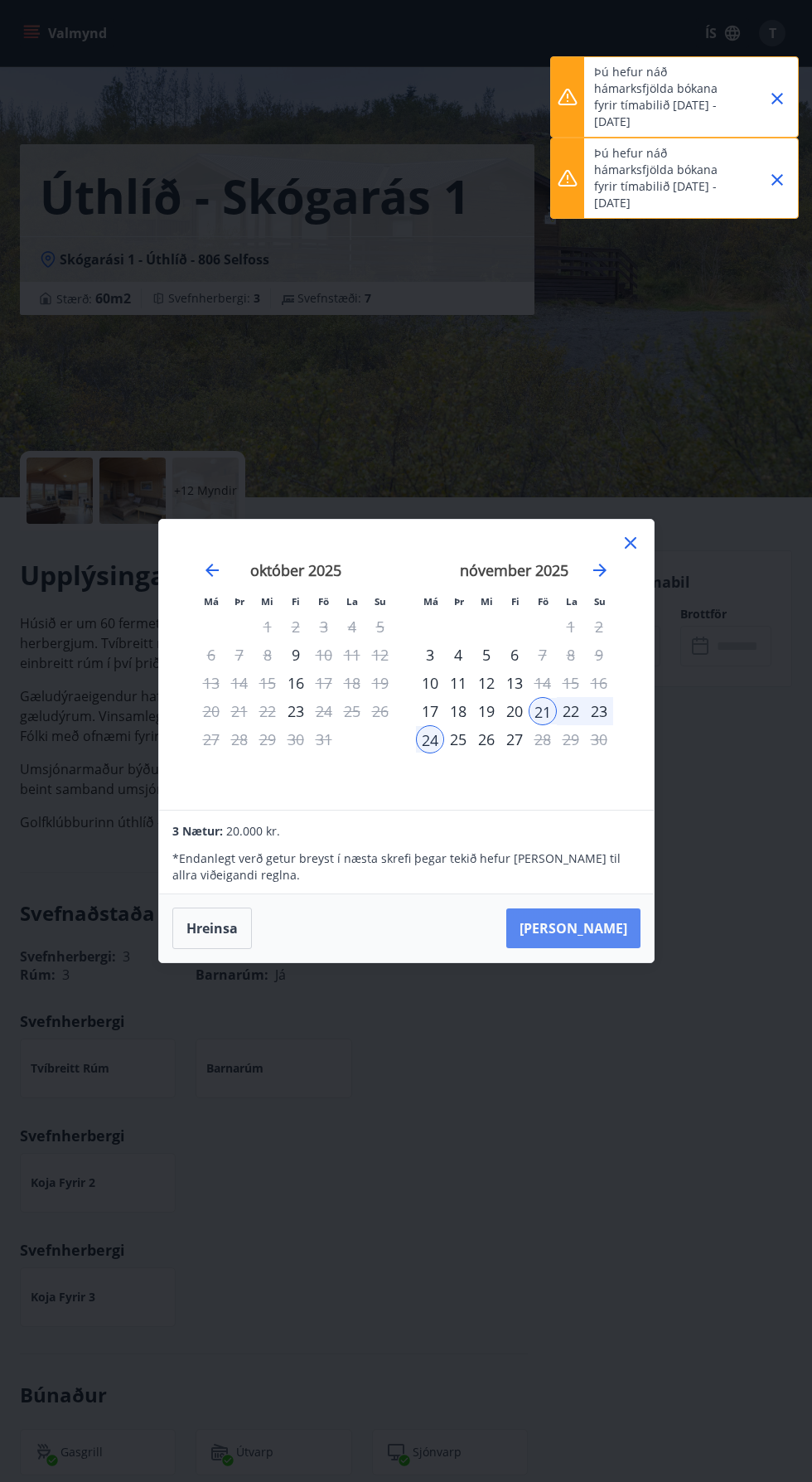
click at [592, 939] on button "[PERSON_NAME]" at bounding box center [574, 928] width 135 height 40
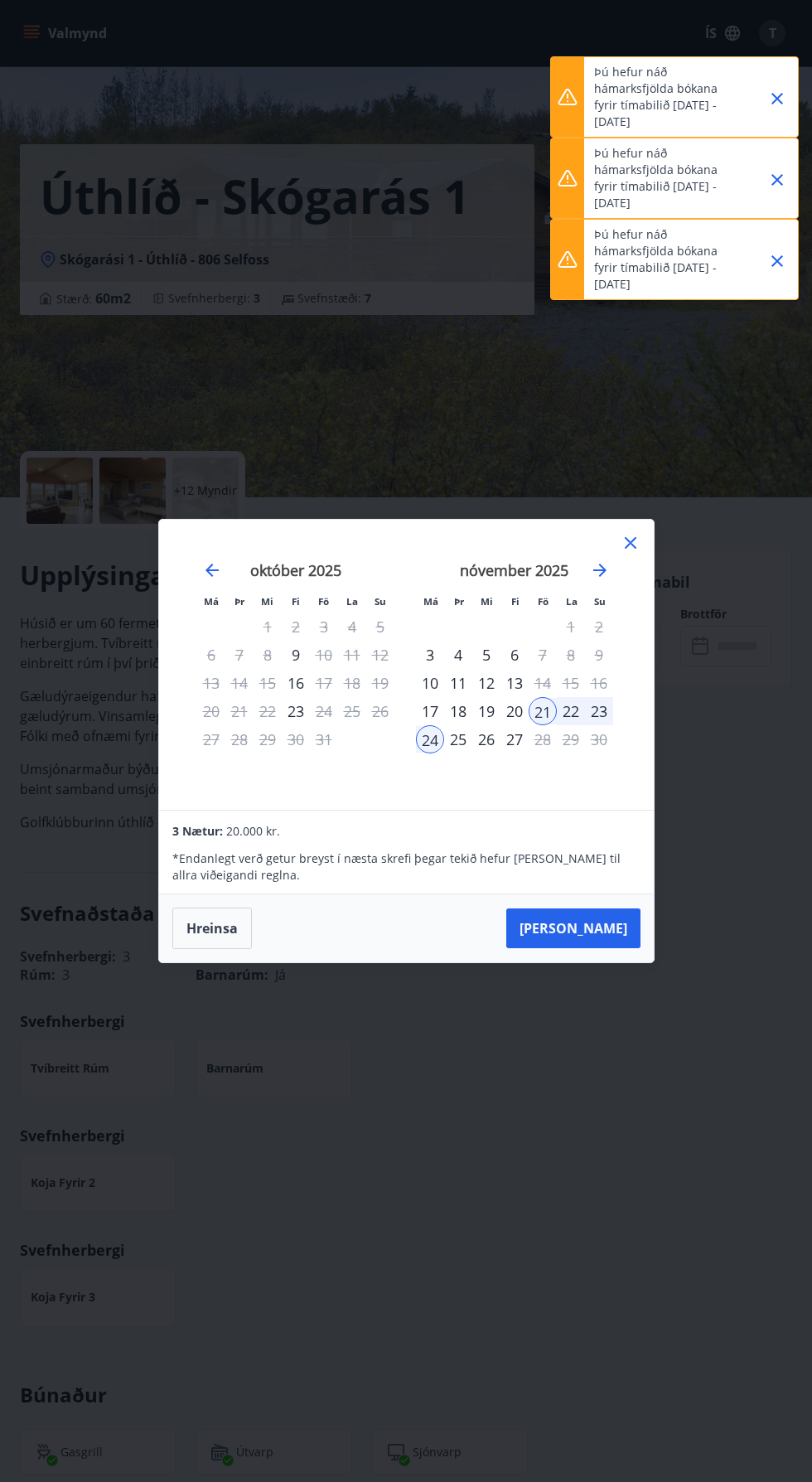
click at [605, 955] on div "Hreinsa Taka Frá" at bounding box center [407, 928] width 495 height 68
click at [629, 944] on button "[PERSON_NAME]" at bounding box center [574, 928] width 135 height 40
click at [619, 933] on button "[PERSON_NAME]" at bounding box center [574, 928] width 135 height 40
click at [625, 944] on button "[PERSON_NAME]" at bounding box center [574, 928] width 135 height 40
click at [603, 946] on button "[PERSON_NAME]" at bounding box center [574, 928] width 135 height 40
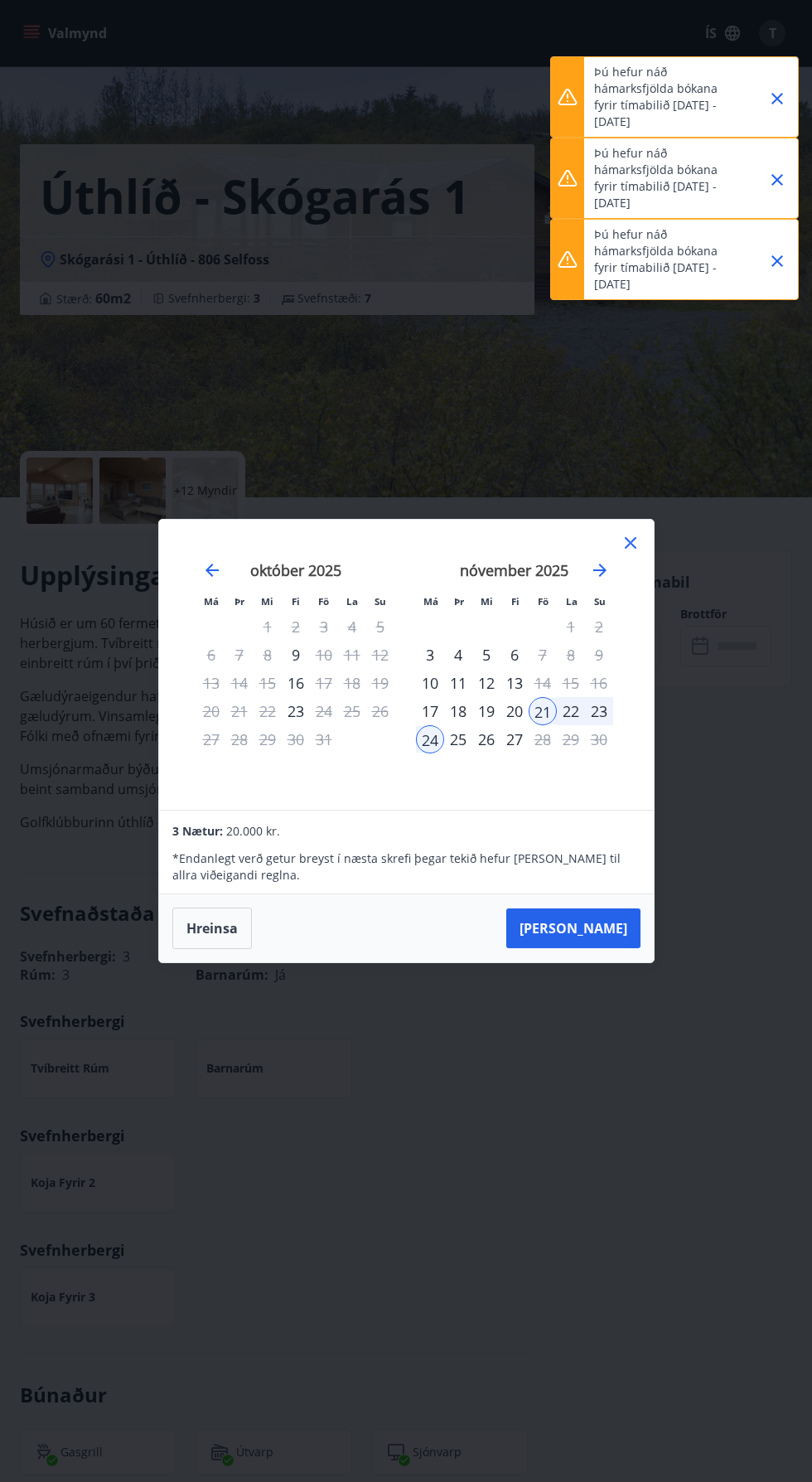
click at [663, 266] on p "Þú hefur náð hámarksfjölda bókana fyrir tímabilið 23.08.2025 - 05.01.2026" at bounding box center [668, 260] width 146 height 66
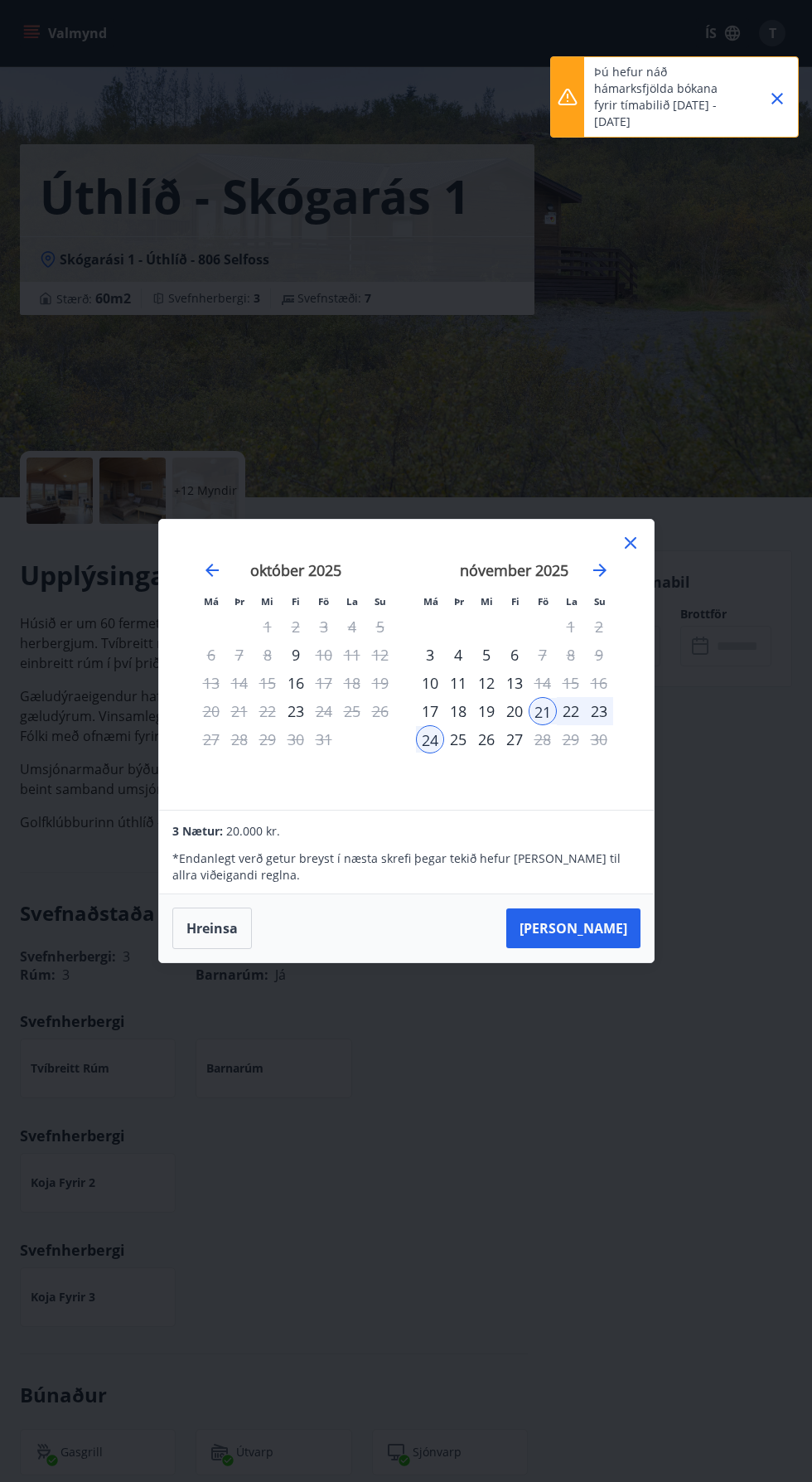
click at [633, 545] on icon at bounding box center [631, 543] width 20 height 20
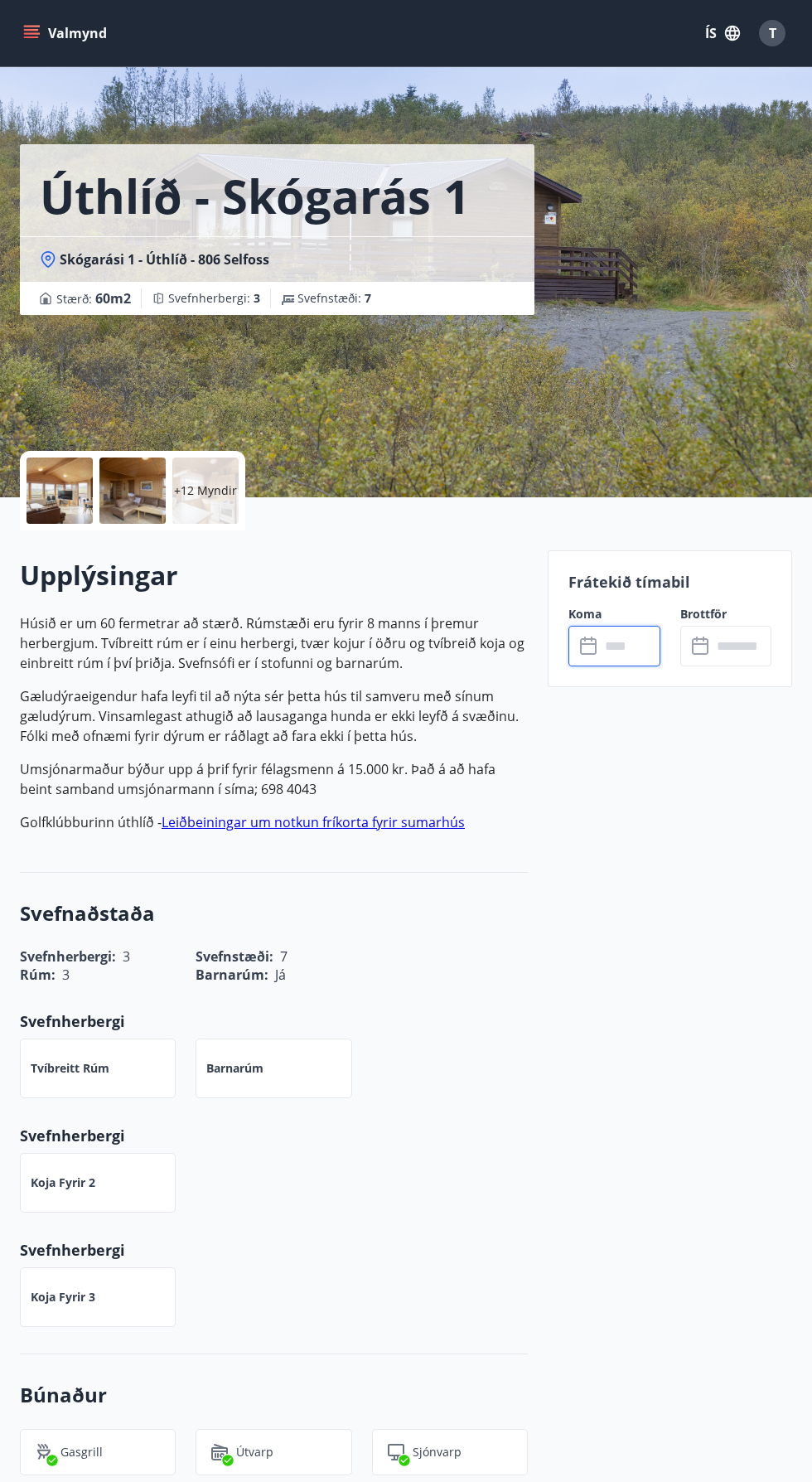
click at [619, 653] on input "text" at bounding box center [630, 646] width 60 height 41
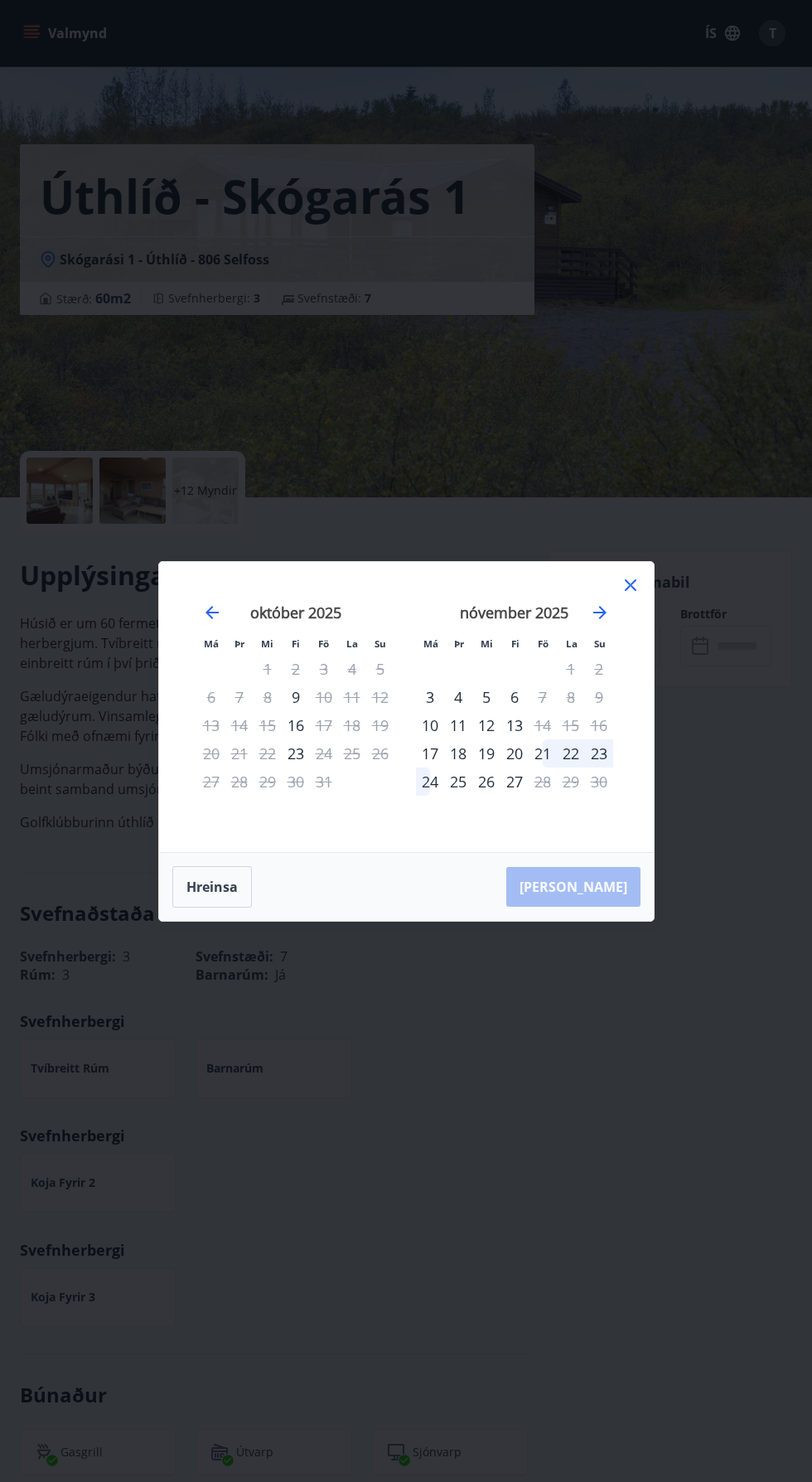
click at [542, 749] on div "21" at bounding box center [543, 753] width 28 height 28
click at [424, 790] on div "24" at bounding box center [430, 781] width 28 height 28
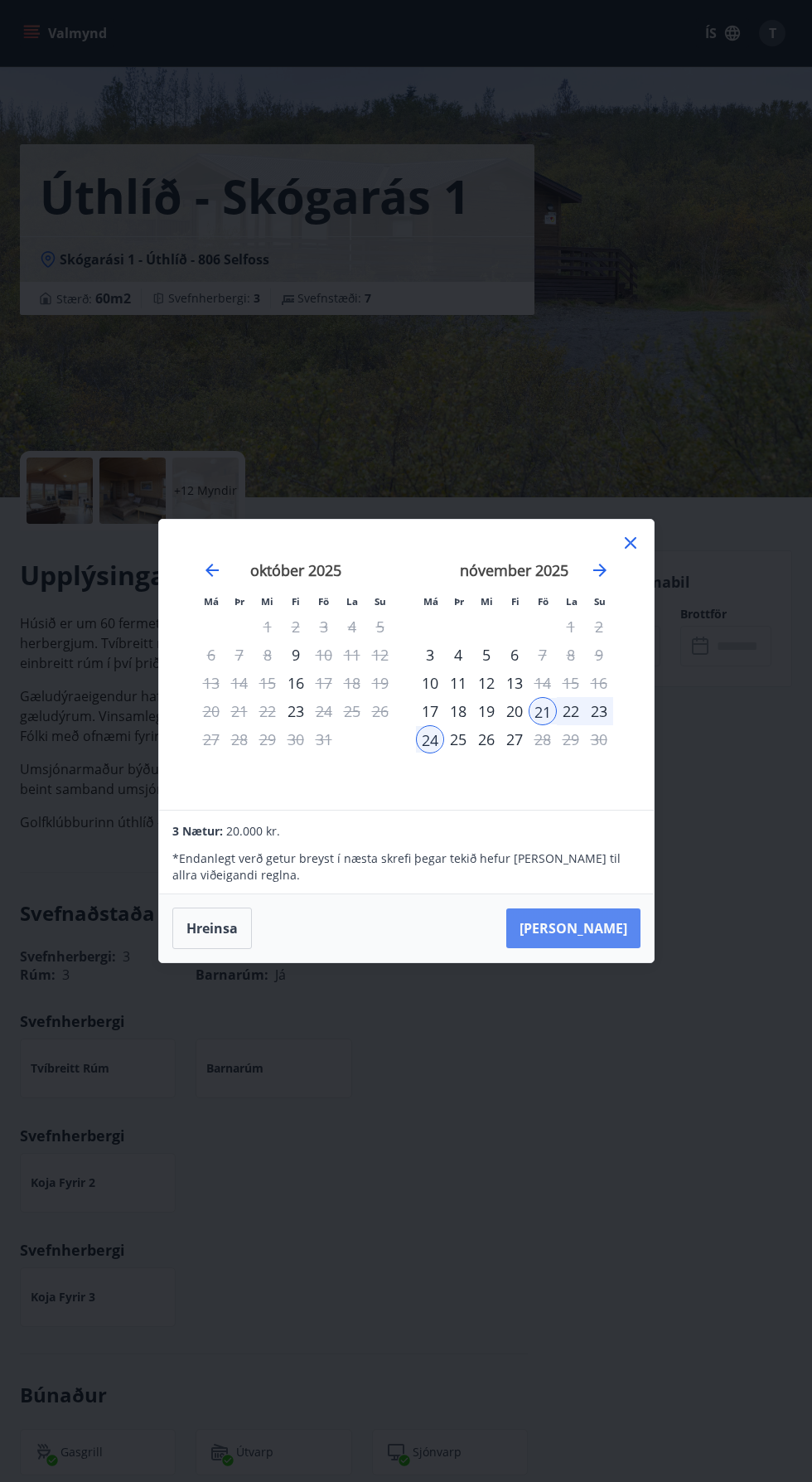
click at [609, 925] on button "[PERSON_NAME]" at bounding box center [574, 928] width 135 height 40
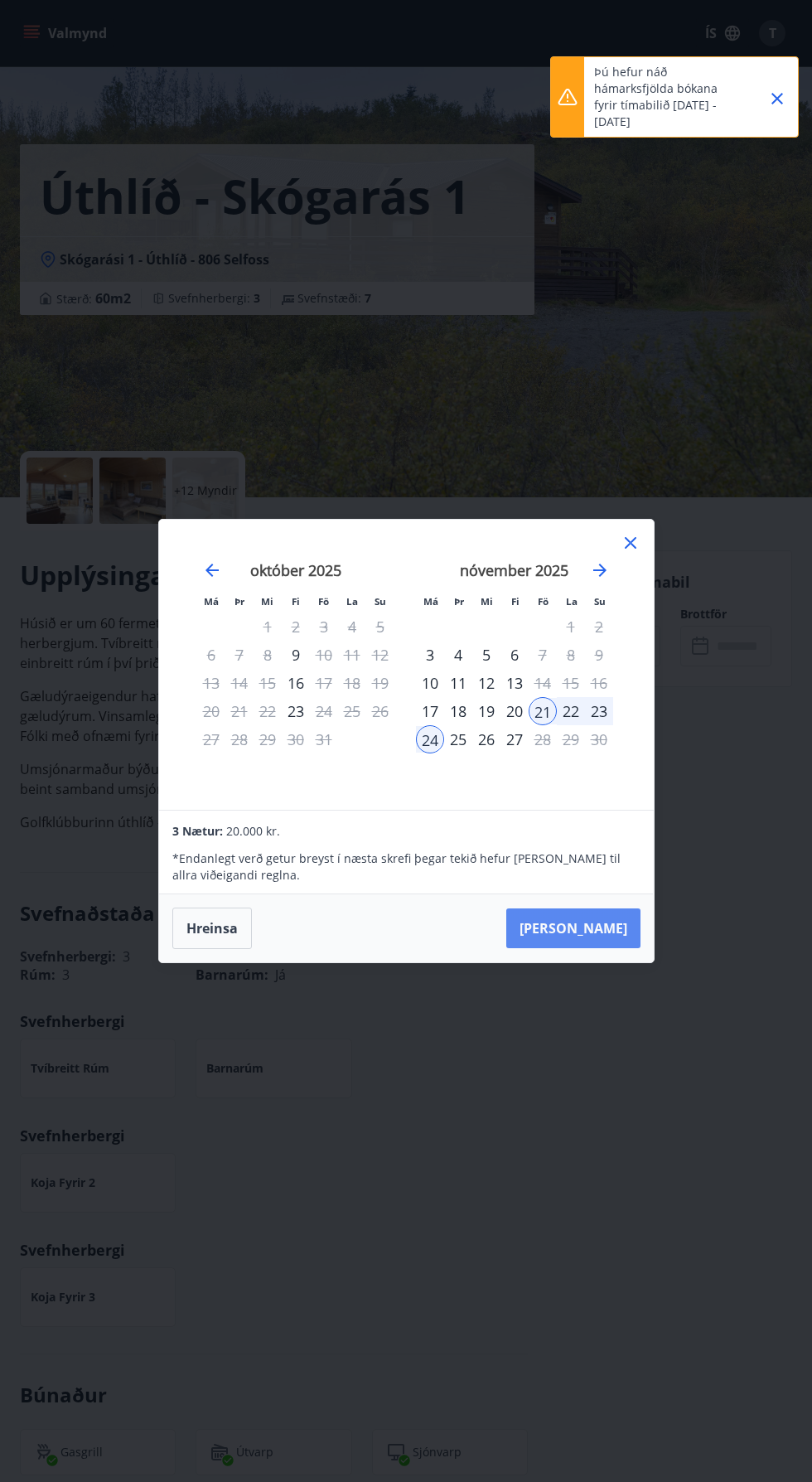
click at [624, 941] on button "[PERSON_NAME]" at bounding box center [574, 928] width 135 height 40
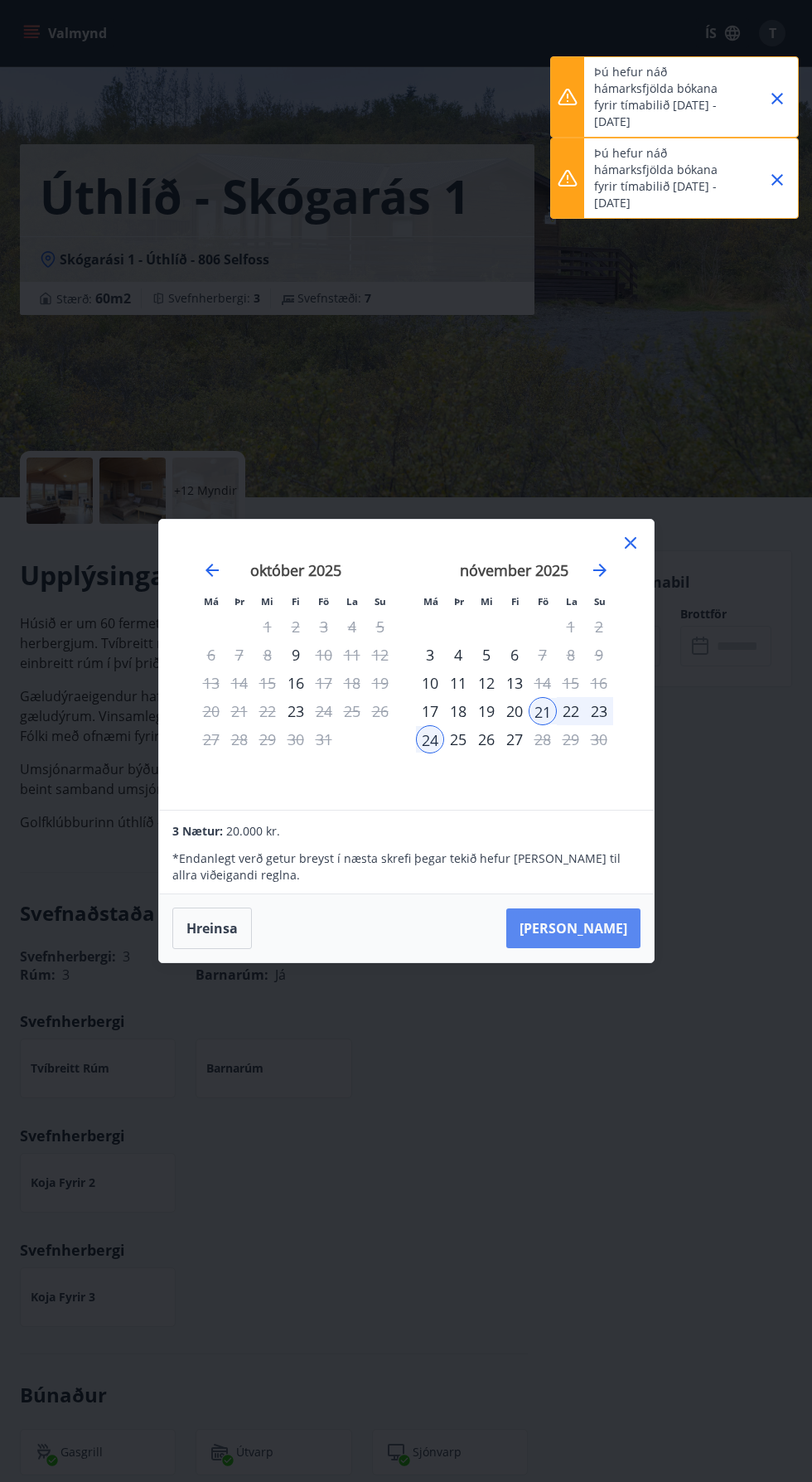
click at [623, 932] on button "[PERSON_NAME]" at bounding box center [574, 928] width 135 height 40
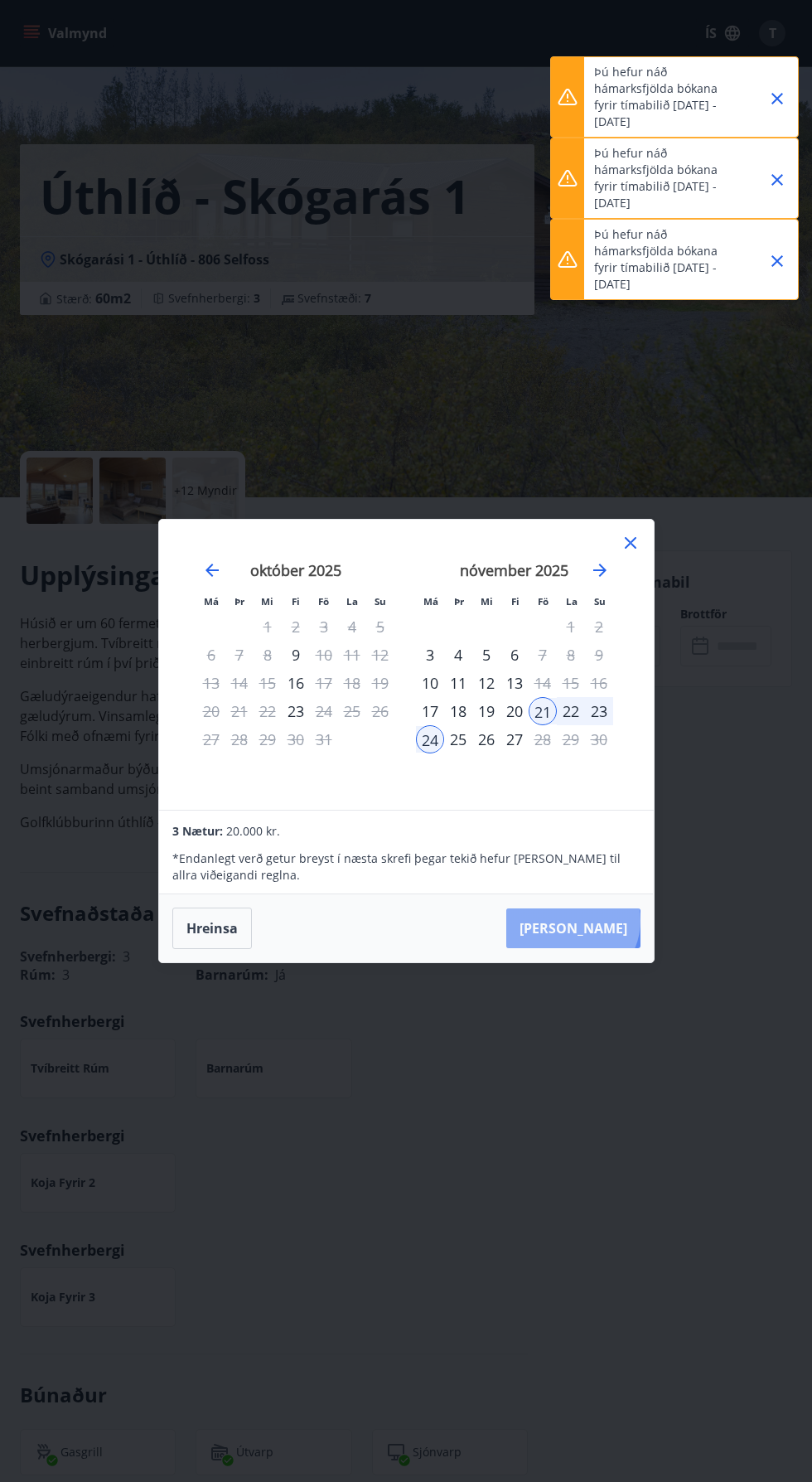
click at [622, 921] on button "[PERSON_NAME]" at bounding box center [574, 928] width 135 height 40
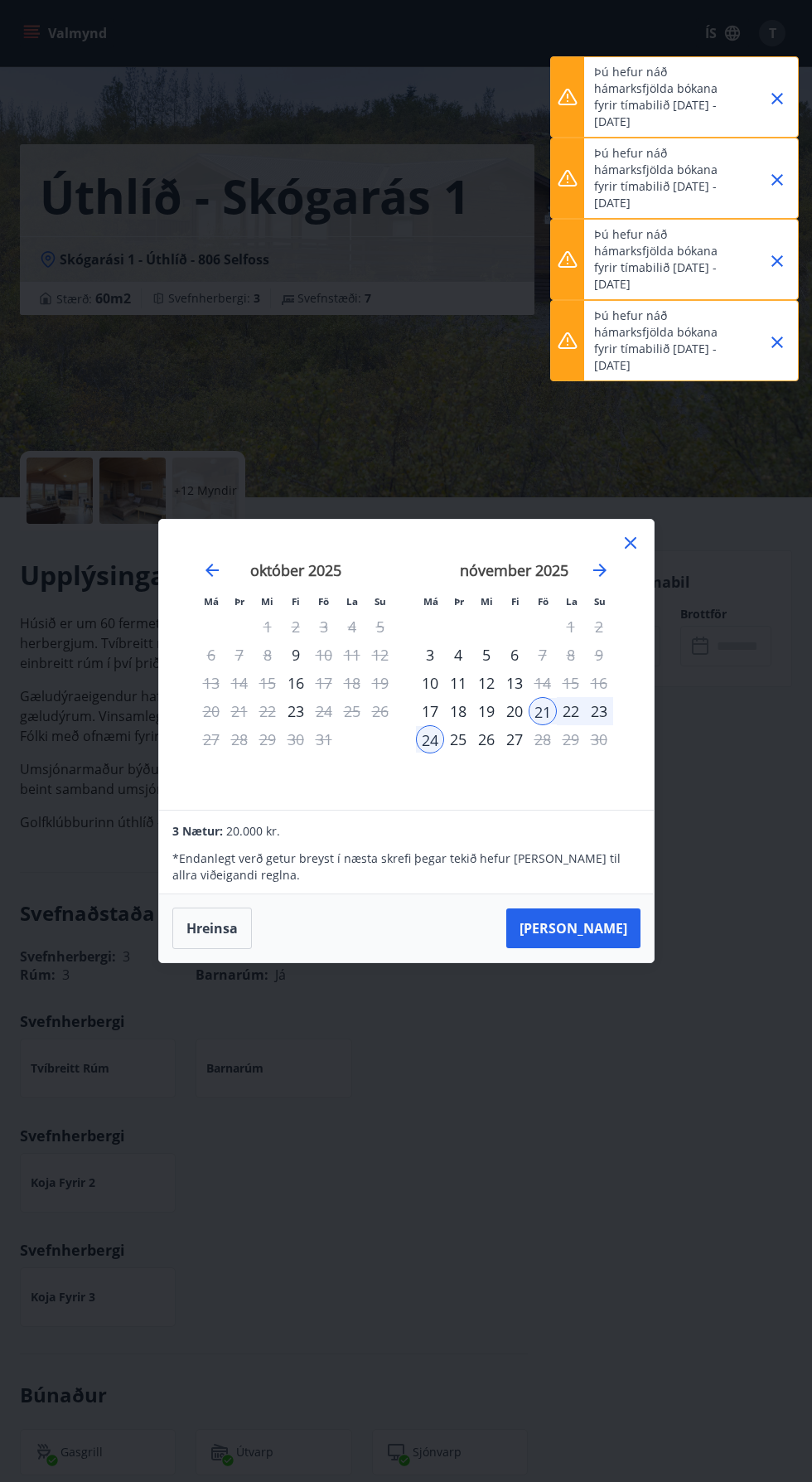
click at [633, 545] on icon at bounding box center [631, 543] width 12 height 12
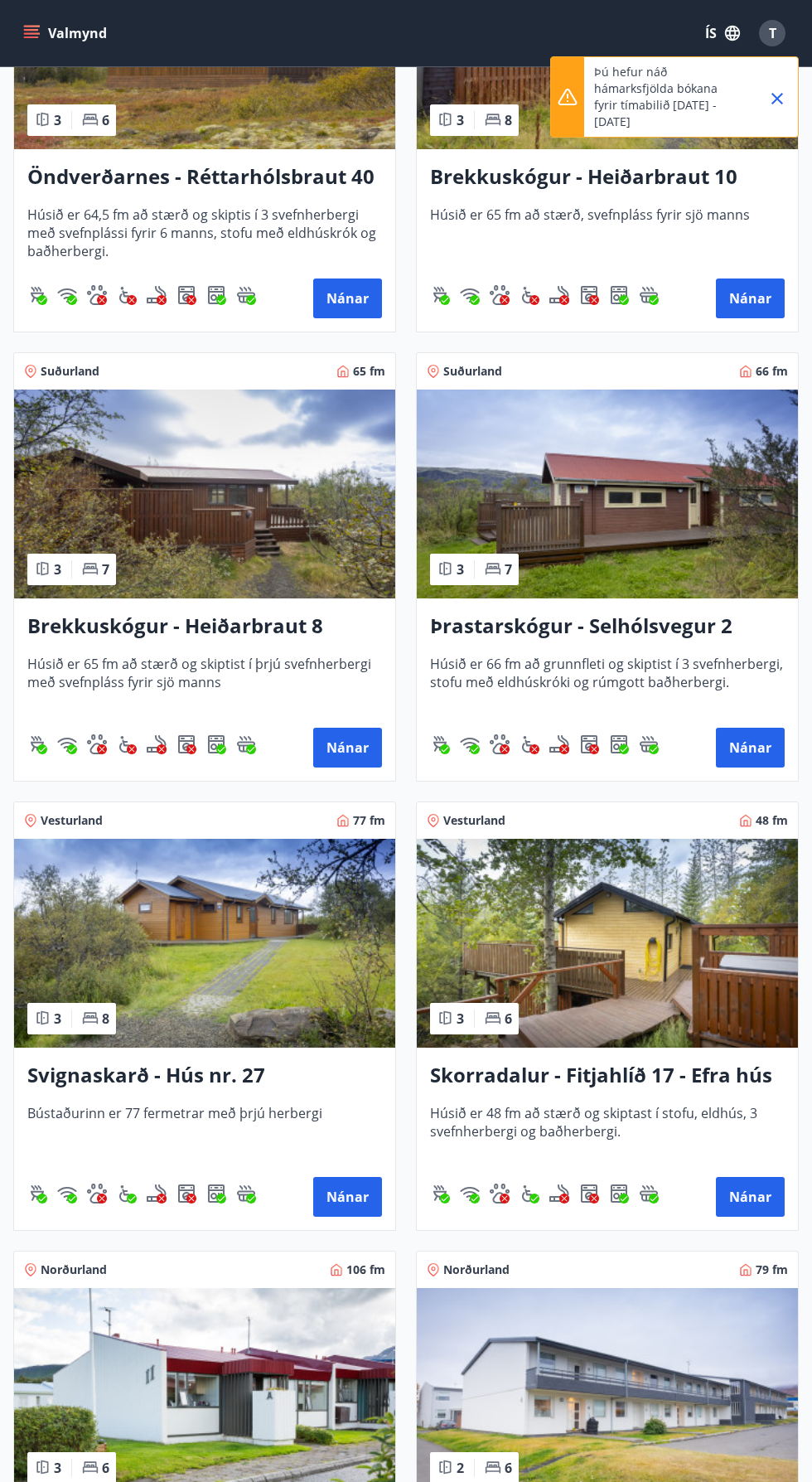
scroll to position [5456, 0]
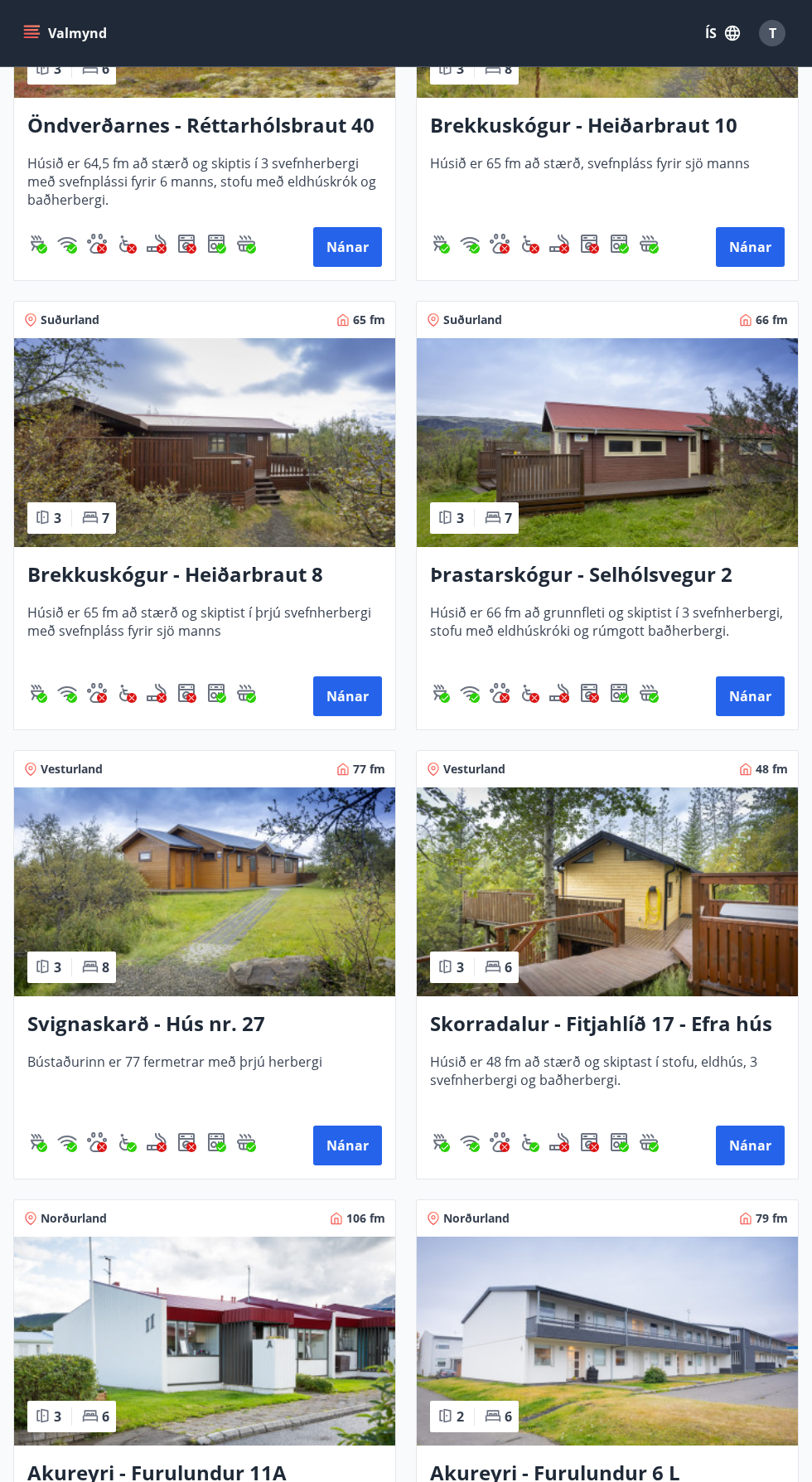
click at [702, 910] on img at bounding box center [607, 892] width 381 height 209
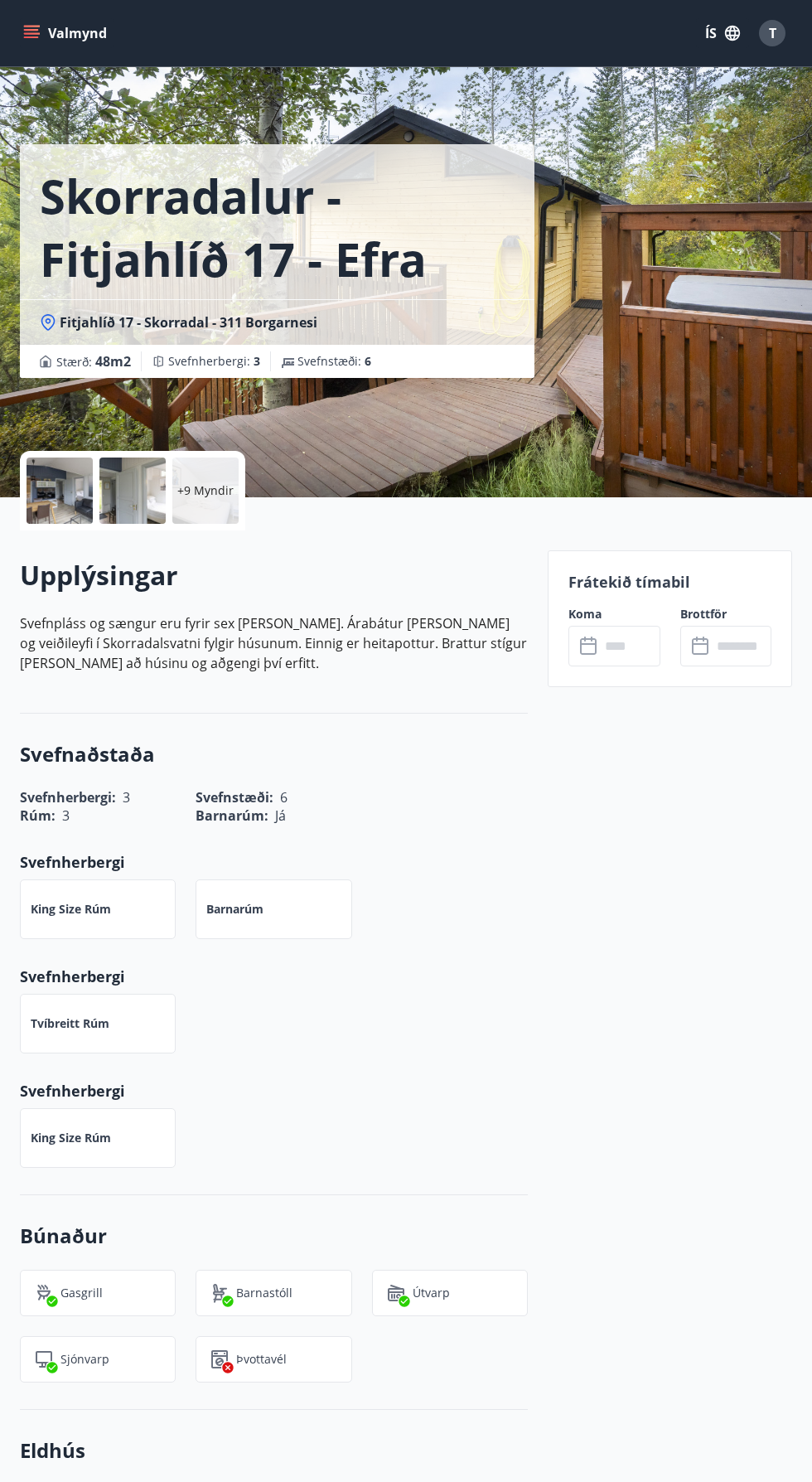
click at [618, 638] on input "text" at bounding box center [630, 646] width 60 height 41
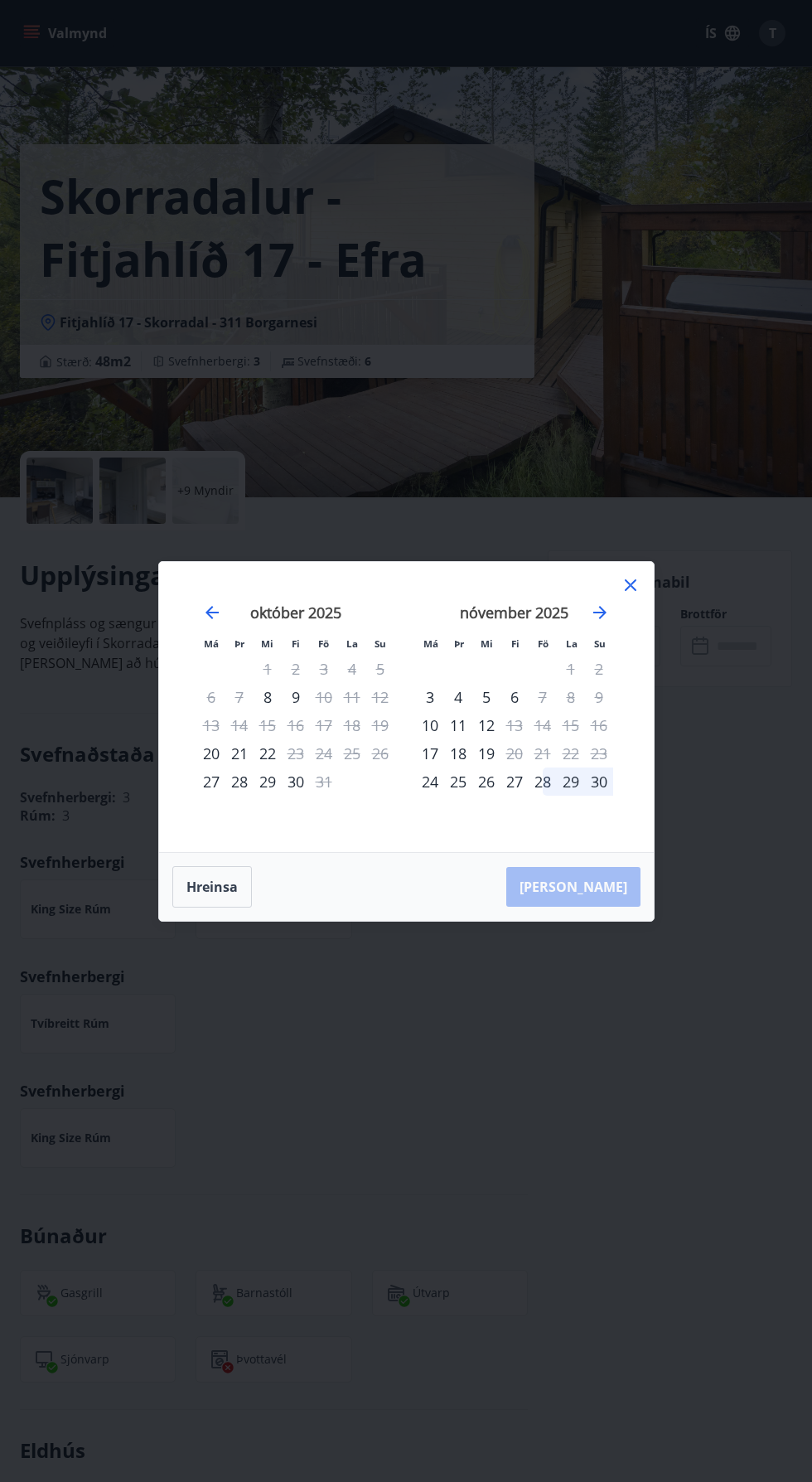
click at [539, 795] on div "28" at bounding box center [543, 781] width 28 height 28
click at [607, 795] on div "30" at bounding box center [599, 781] width 28 height 28
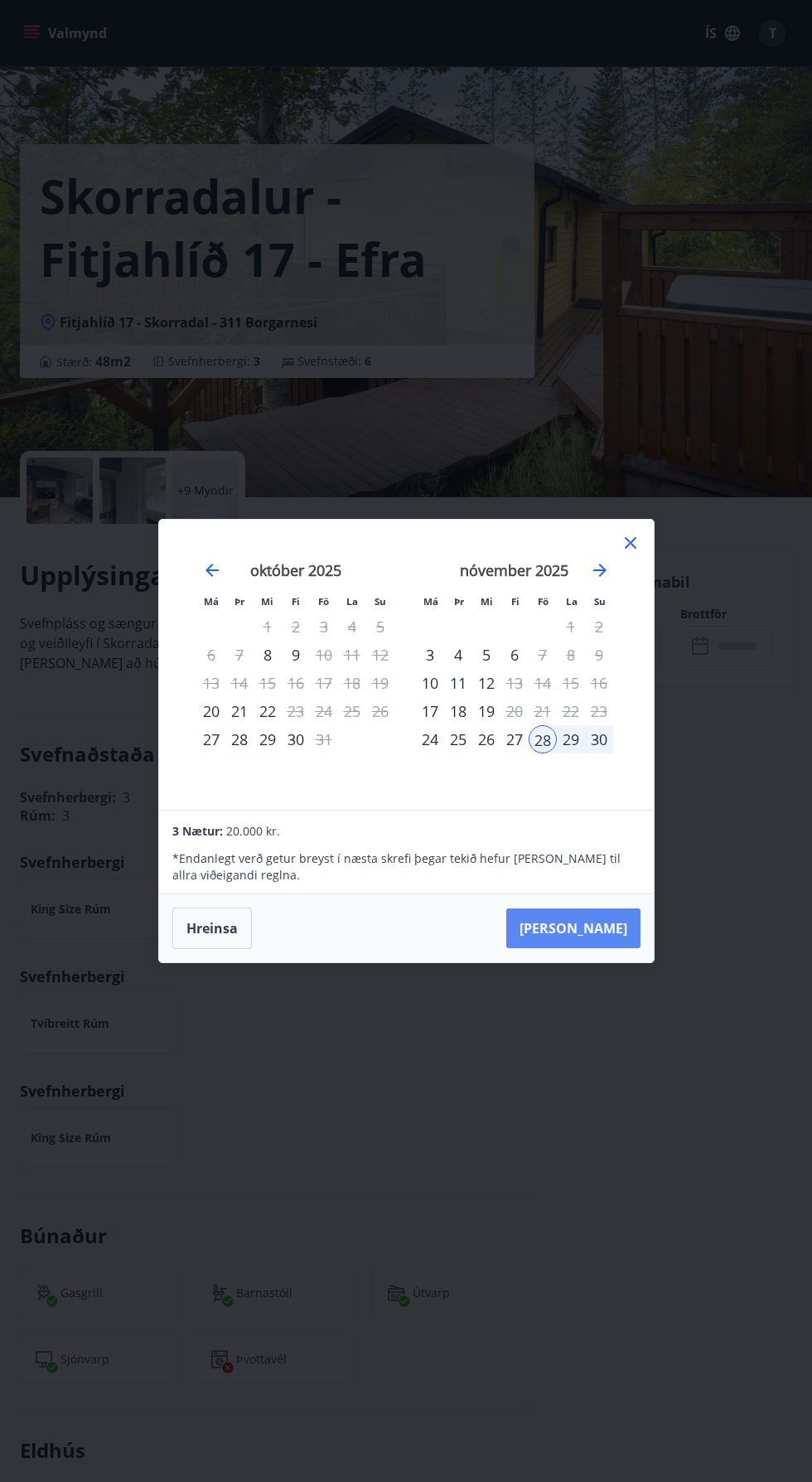
click at [619, 948] on button "[PERSON_NAME]" at bounding box center [574, 928] width 135 height 40
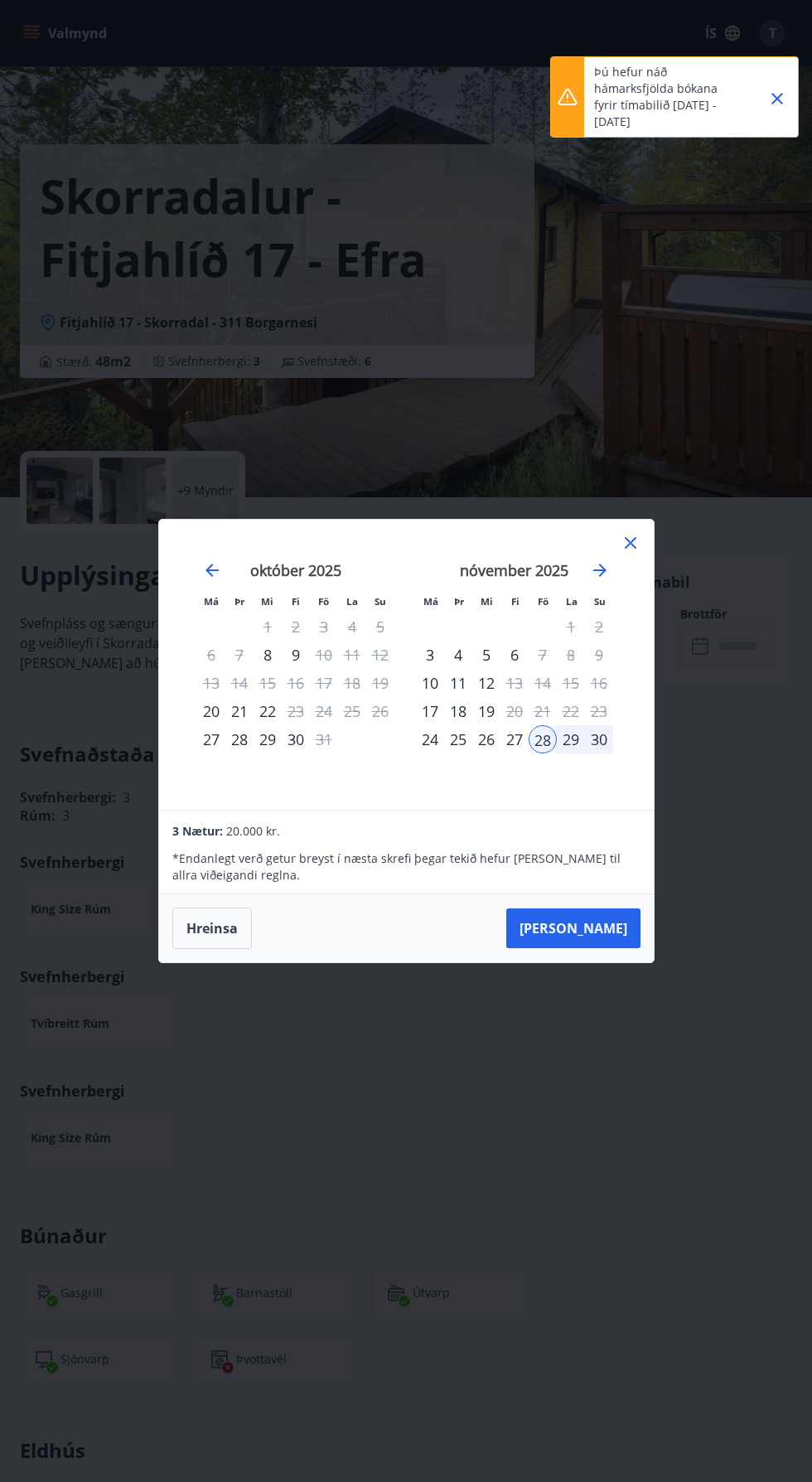
click at [632, 553] on icon at bounding box center [631, 543] width 20 height 20
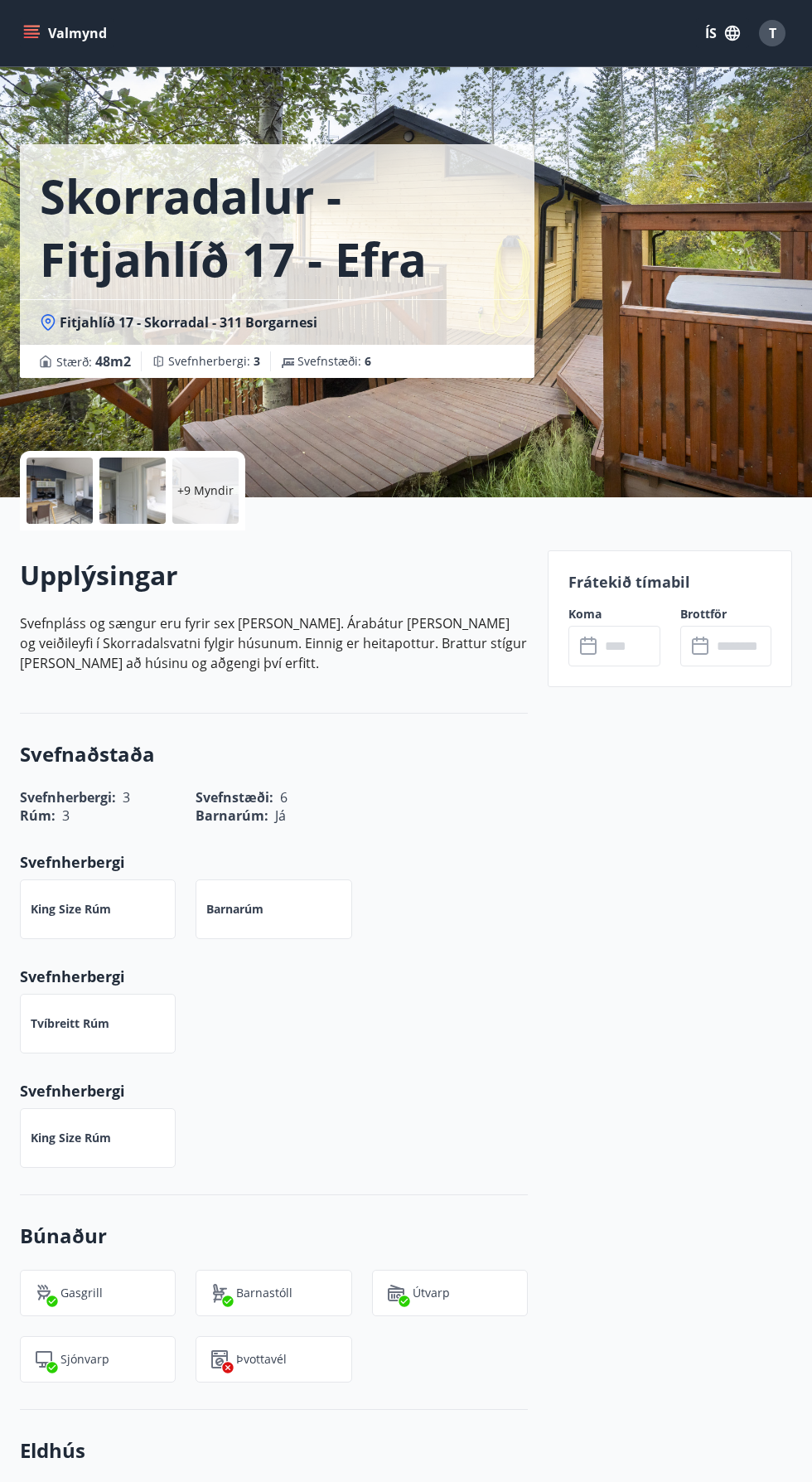
click at [184, 501] on div "+9 Myndir" at bounding box center [206, 491] width 66 height 66
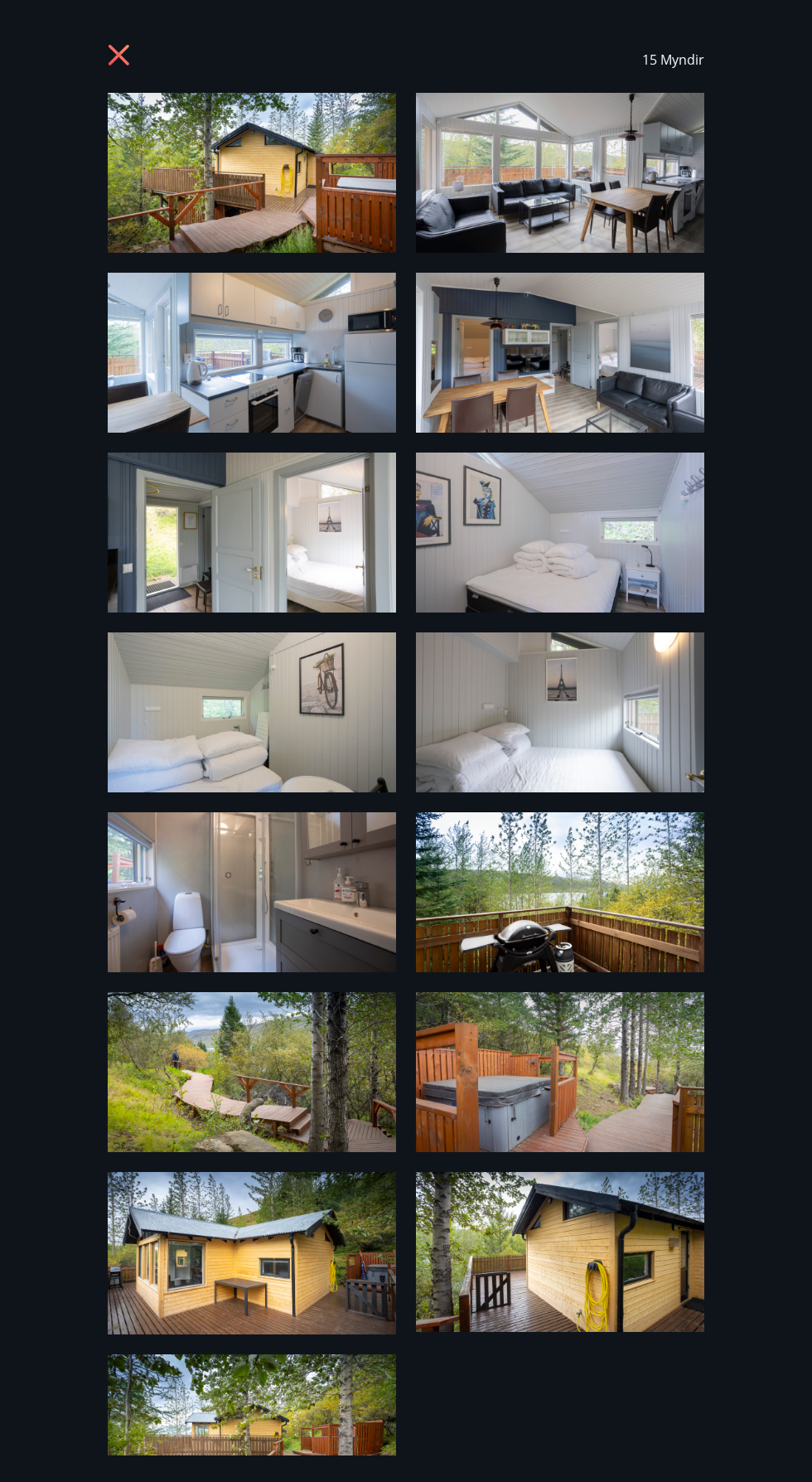
scroll to position [63, 0]
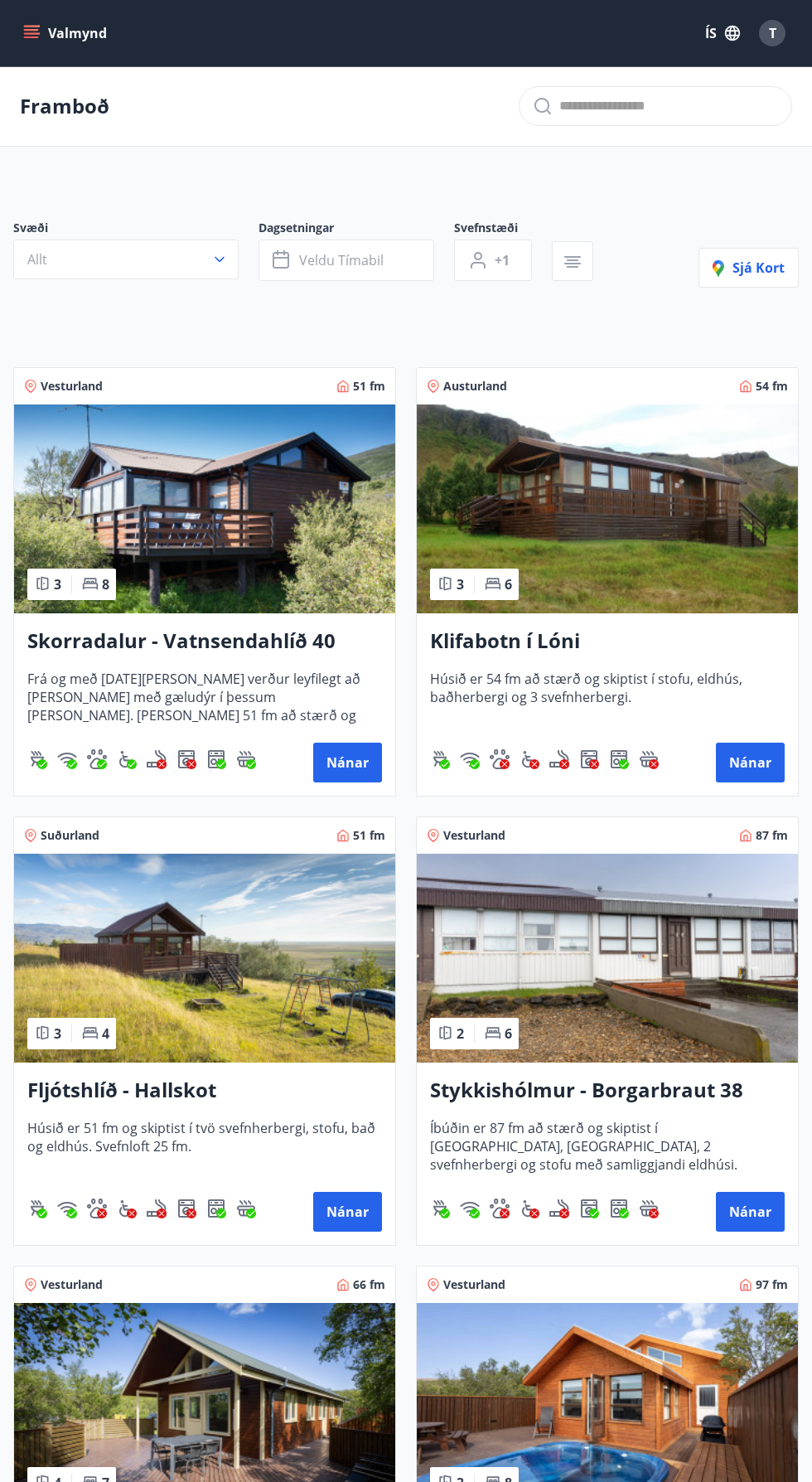
click at [32, 26] on icon "menu" at bounding box center [33, 27] width 18 height 2
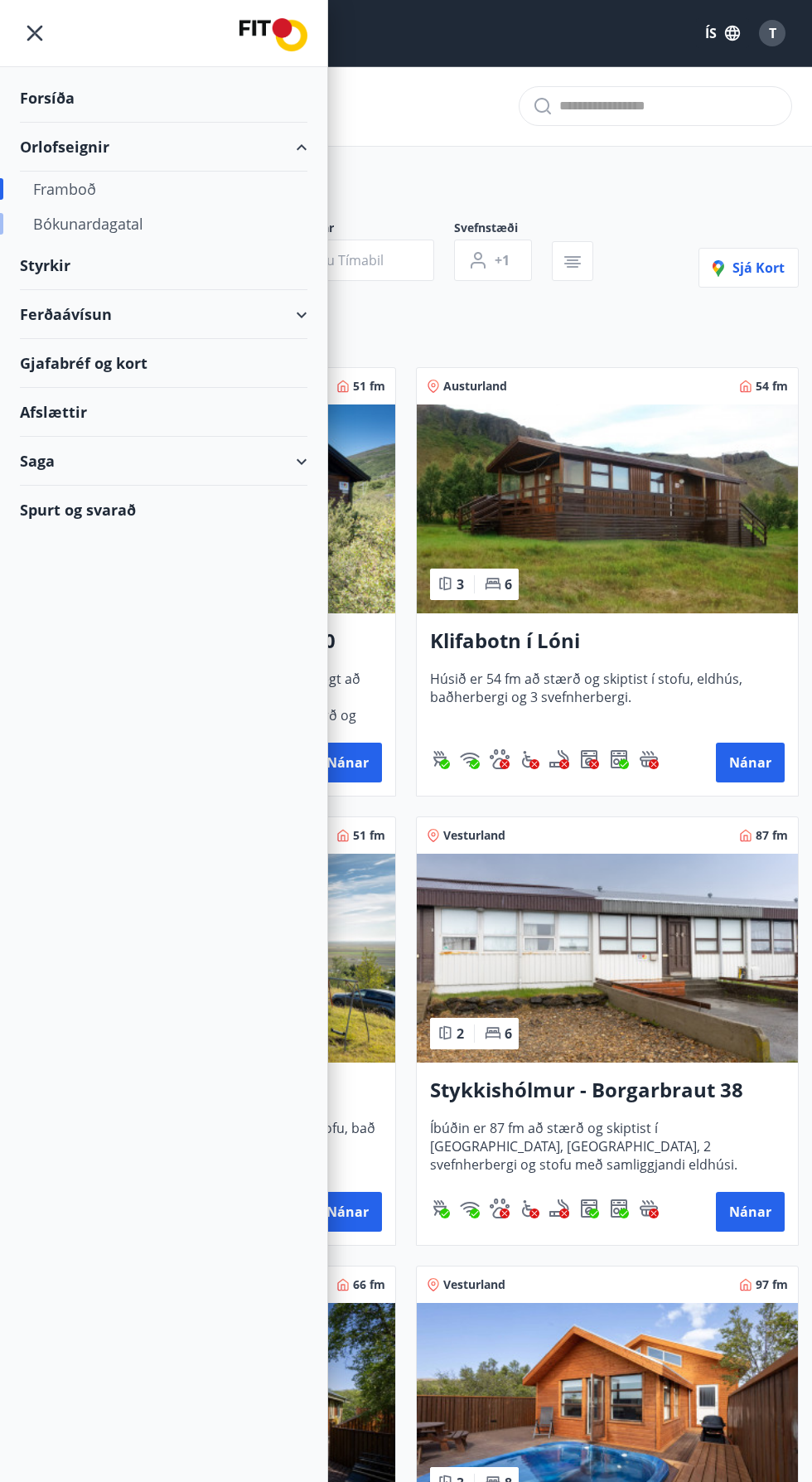
click at [85, 223] on div "Bókunardagatal" at bounding box center [164, 224] width 261 height 35
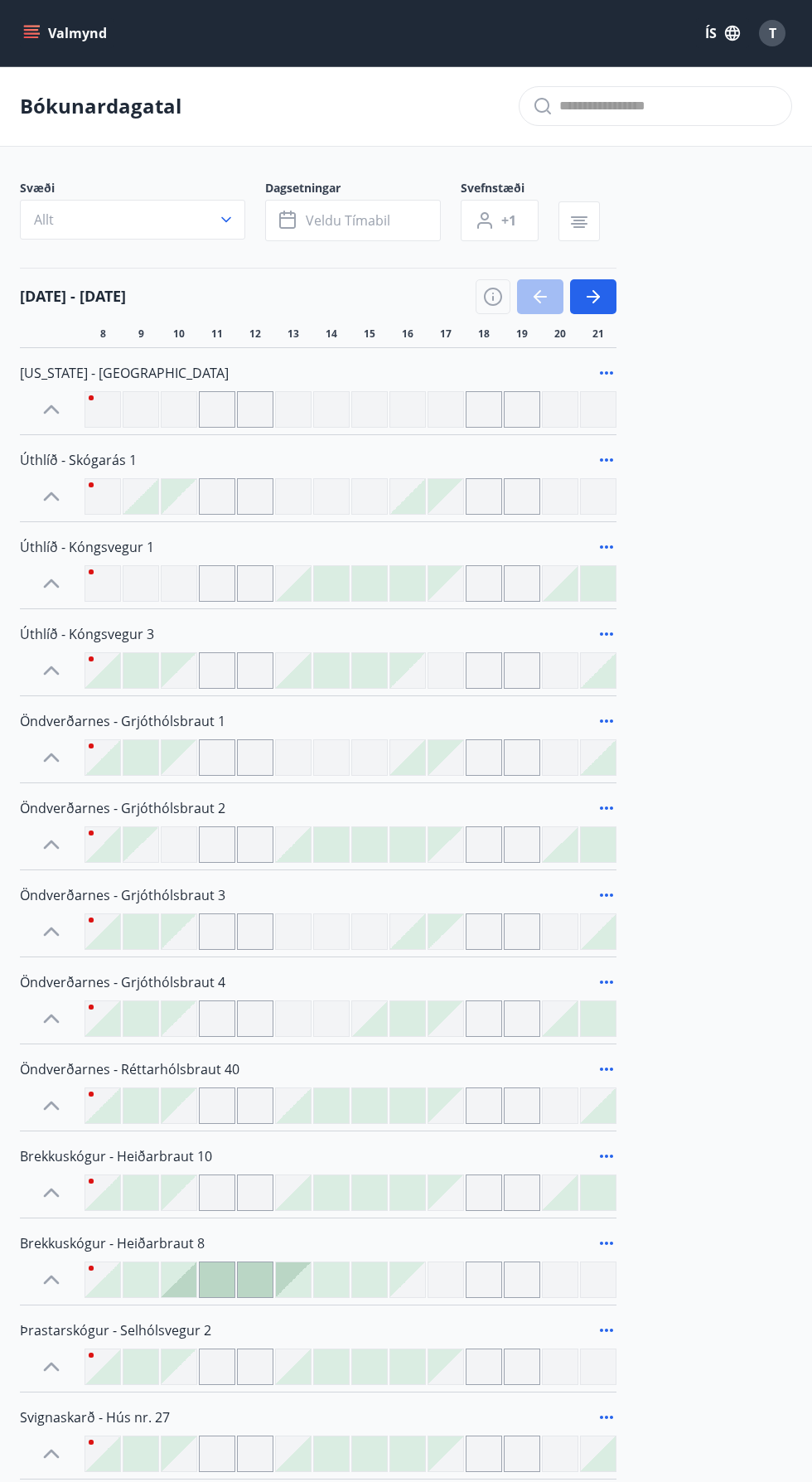
click at [31, 33] on icon "menu" at bounding box center [33, 33] width 18 height 2
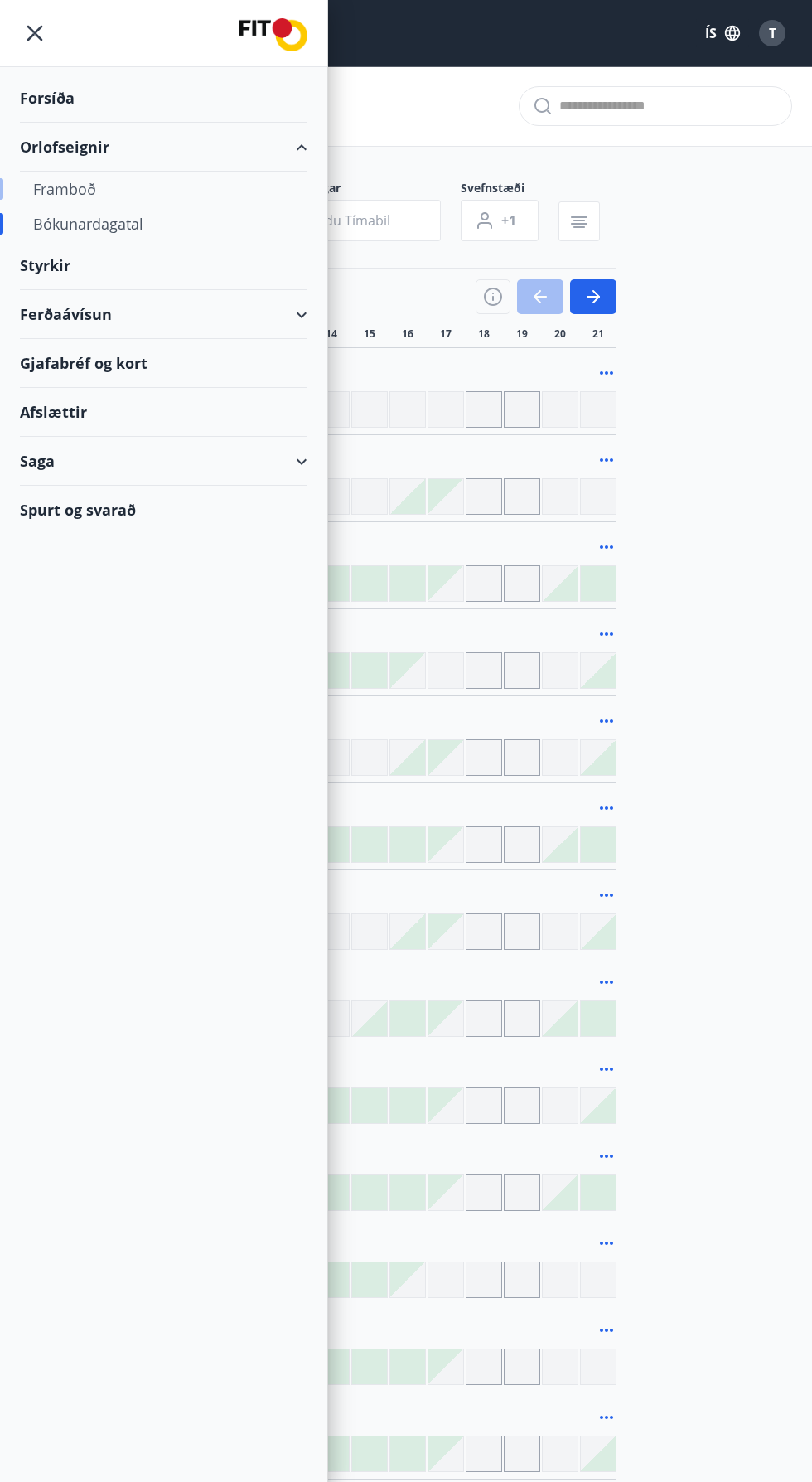
click at [71, 181] on div "Framboð" at bounding box center [164, 189] width 261 height 35
